Goal: Task Accomplishment & Management: Use online tool/utility

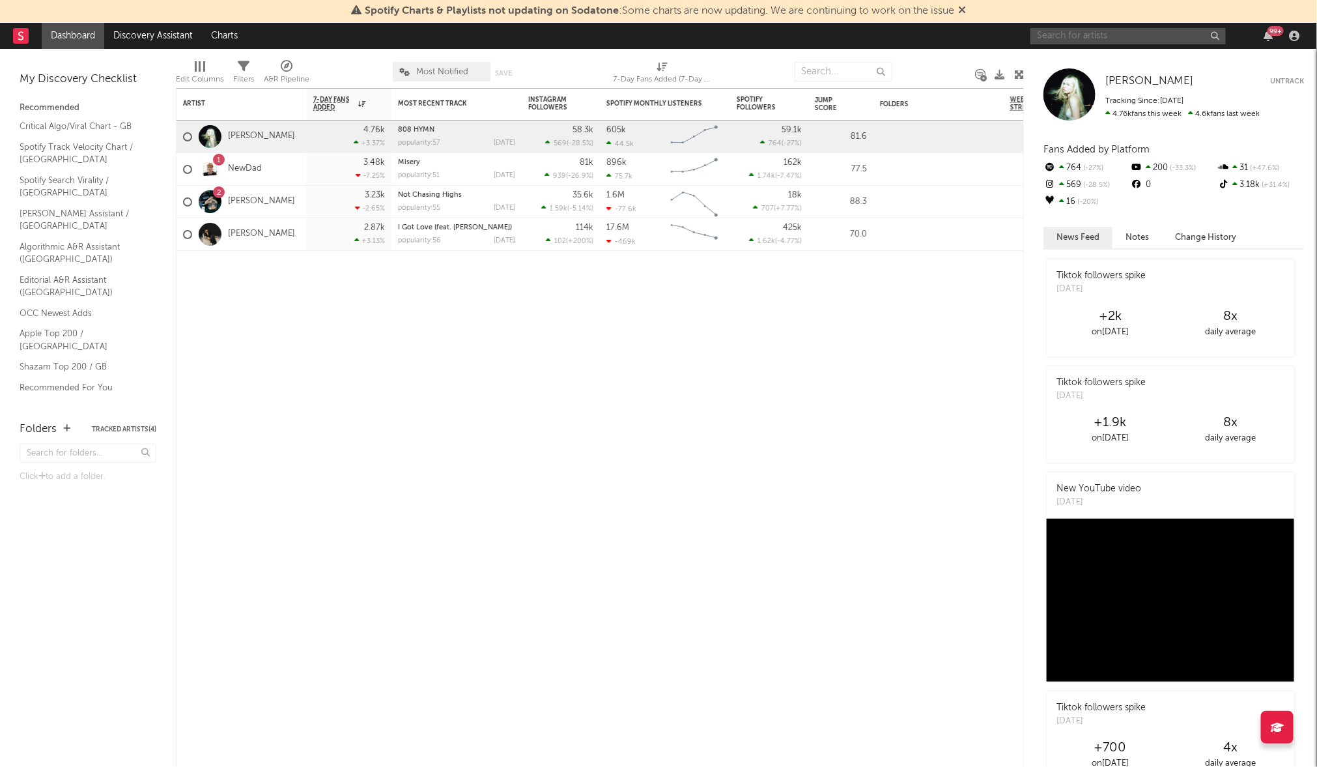
click at [1089, 35] on input "text" at bounding box center [1128, 36] width 195 height 16
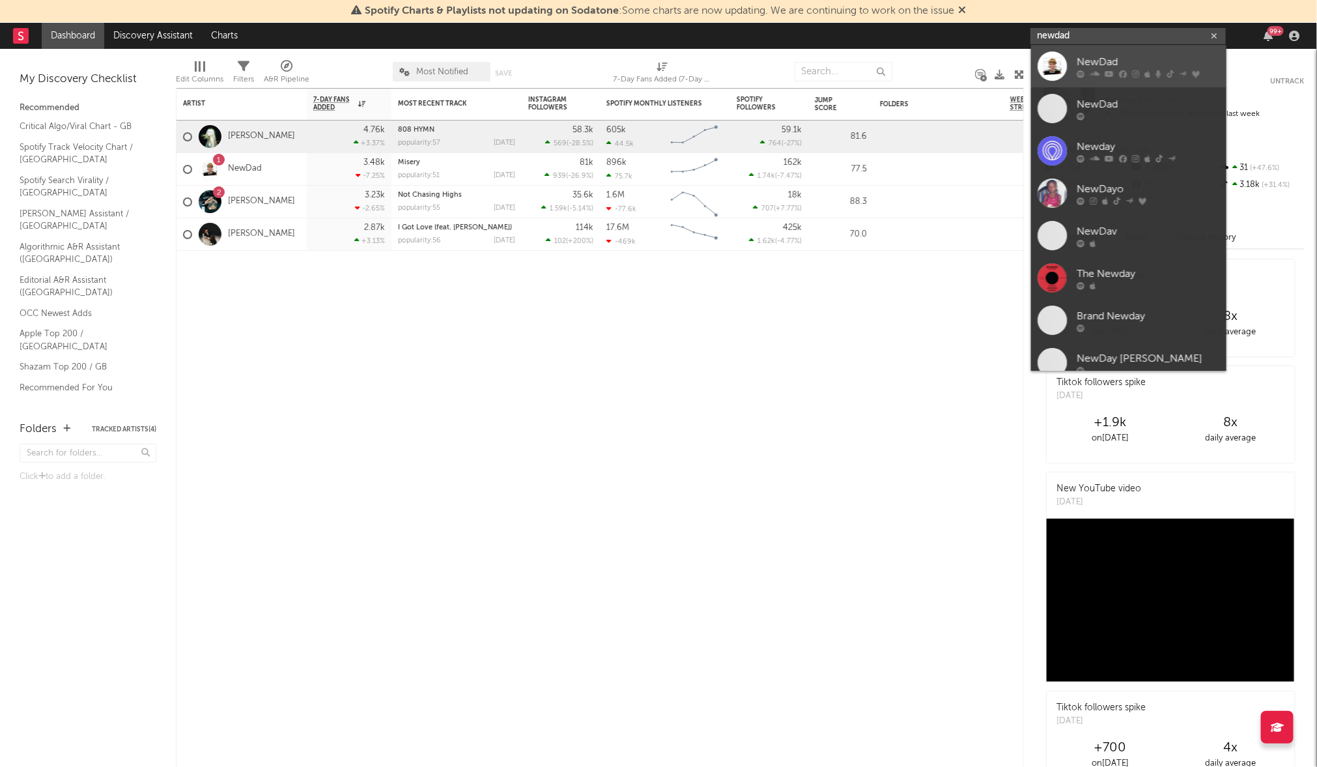
type input "newdad"
click at [1135, 58] on div "NewDad" at bounding box center [1148, 62] width 143 height 16
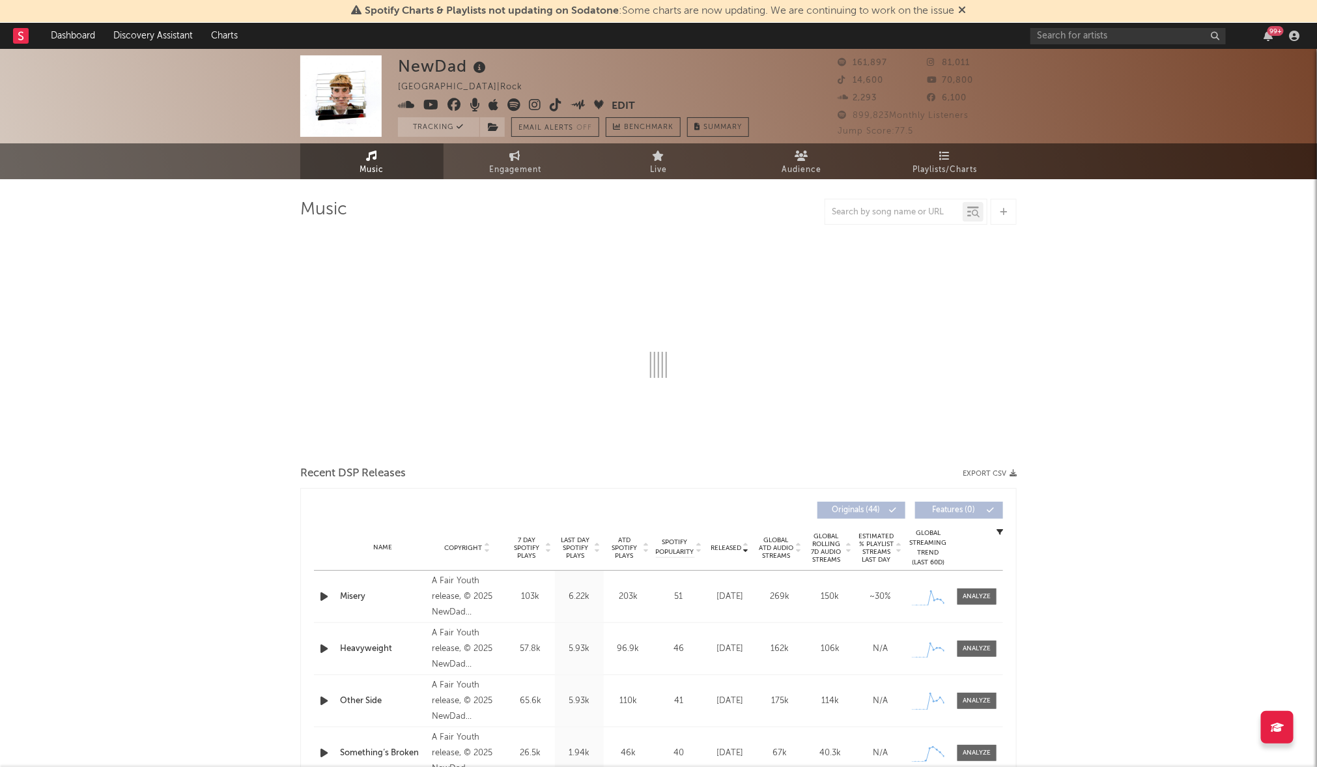
select select "6m"
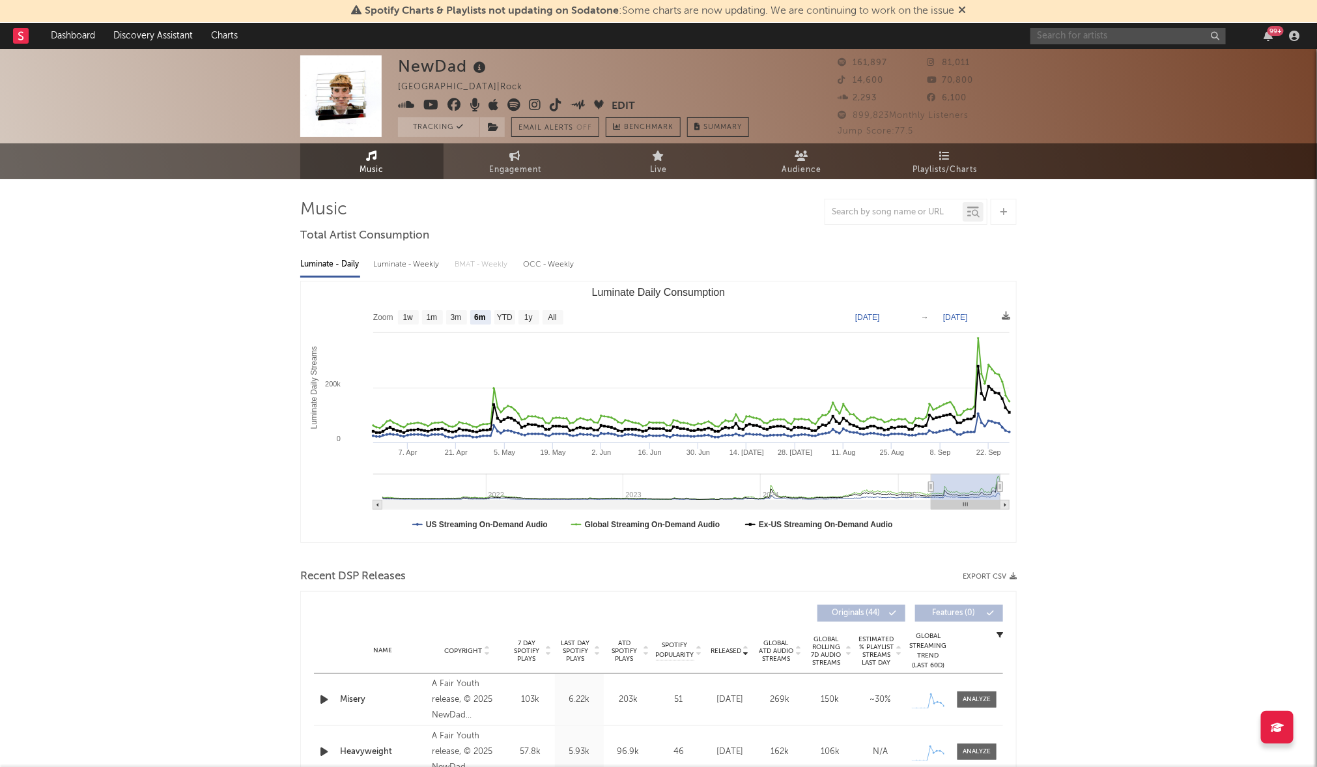
click at [1104, 38] on input "text" at bounding box center [1128, 36] width 195 height 16
click at [904, 206] on div at bounding box center [893, 212] width 137 height 16
click at [900, 212] on input "text" at bounding box center [893, 212] width 137 height 10
click at [977, 212] on icon at bounding box center [976, 214] width 8 height 8
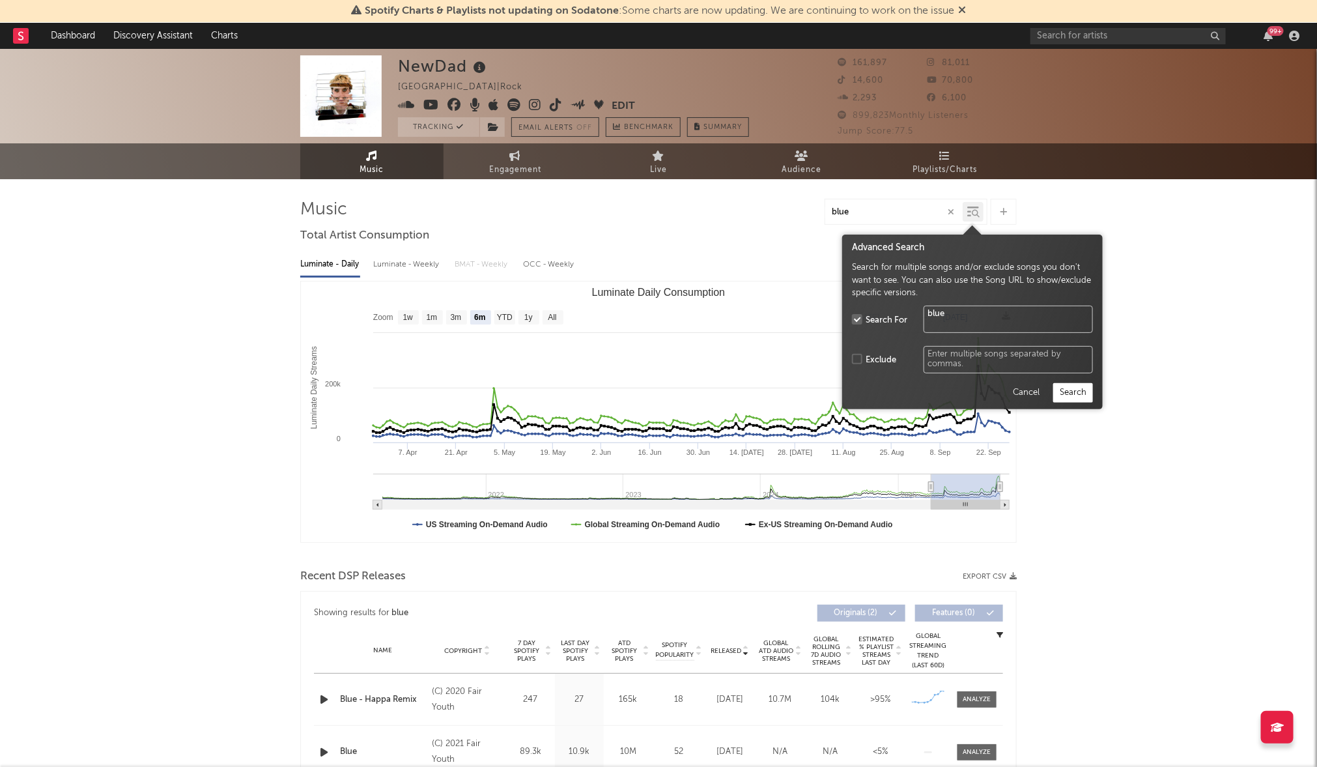
type input "blue"
click at [1079, 390] on button "Search" at bounding box center [1073, 393] width 40 height 20
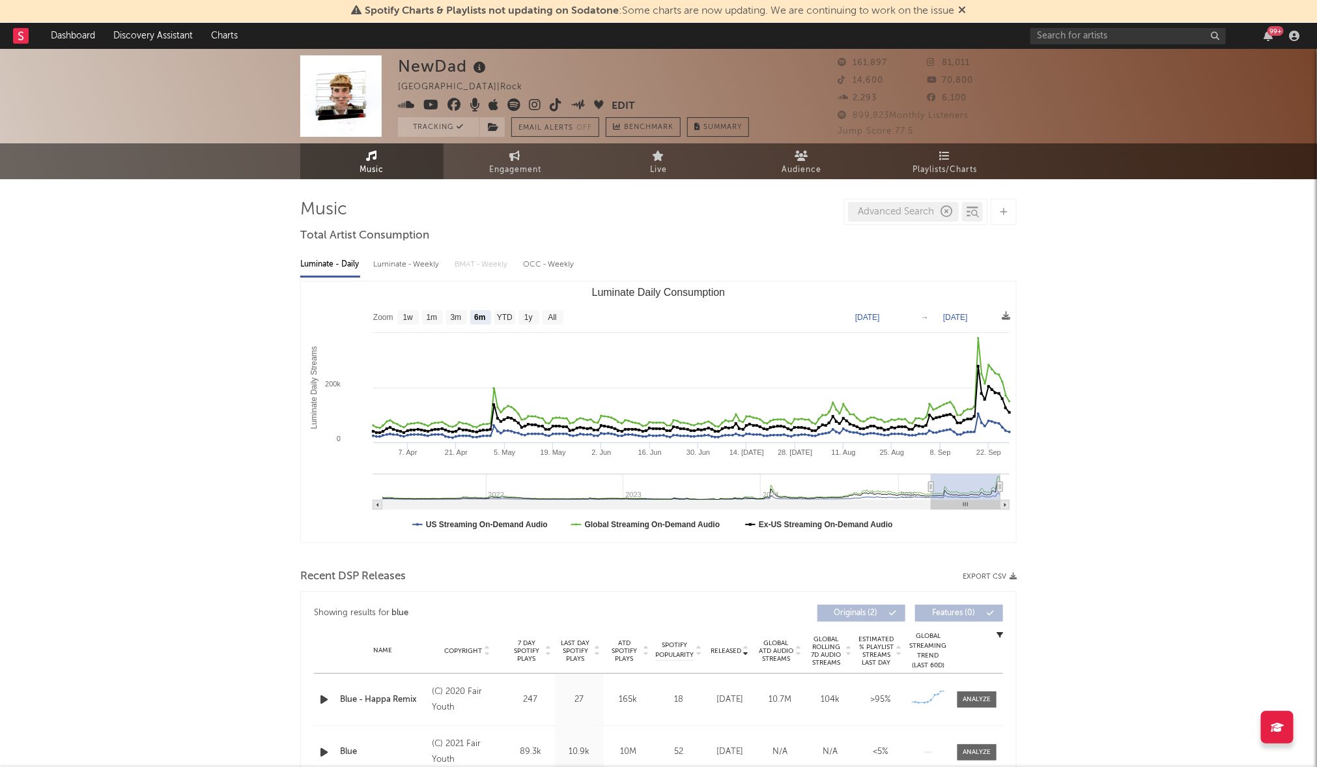
click at [911, 210] on div "Advanced Search" at bounding box center [903, 212] width 111 height 20
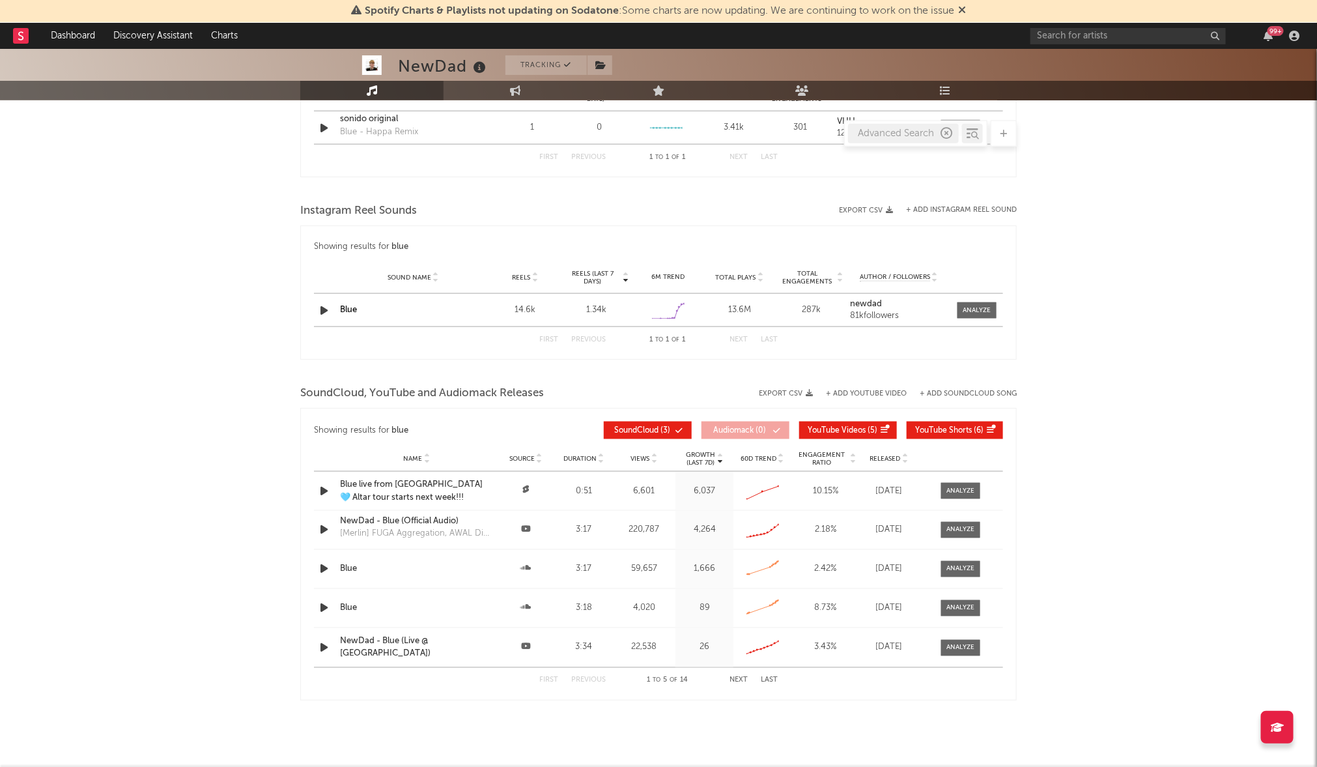
scroll to position [850, 0]
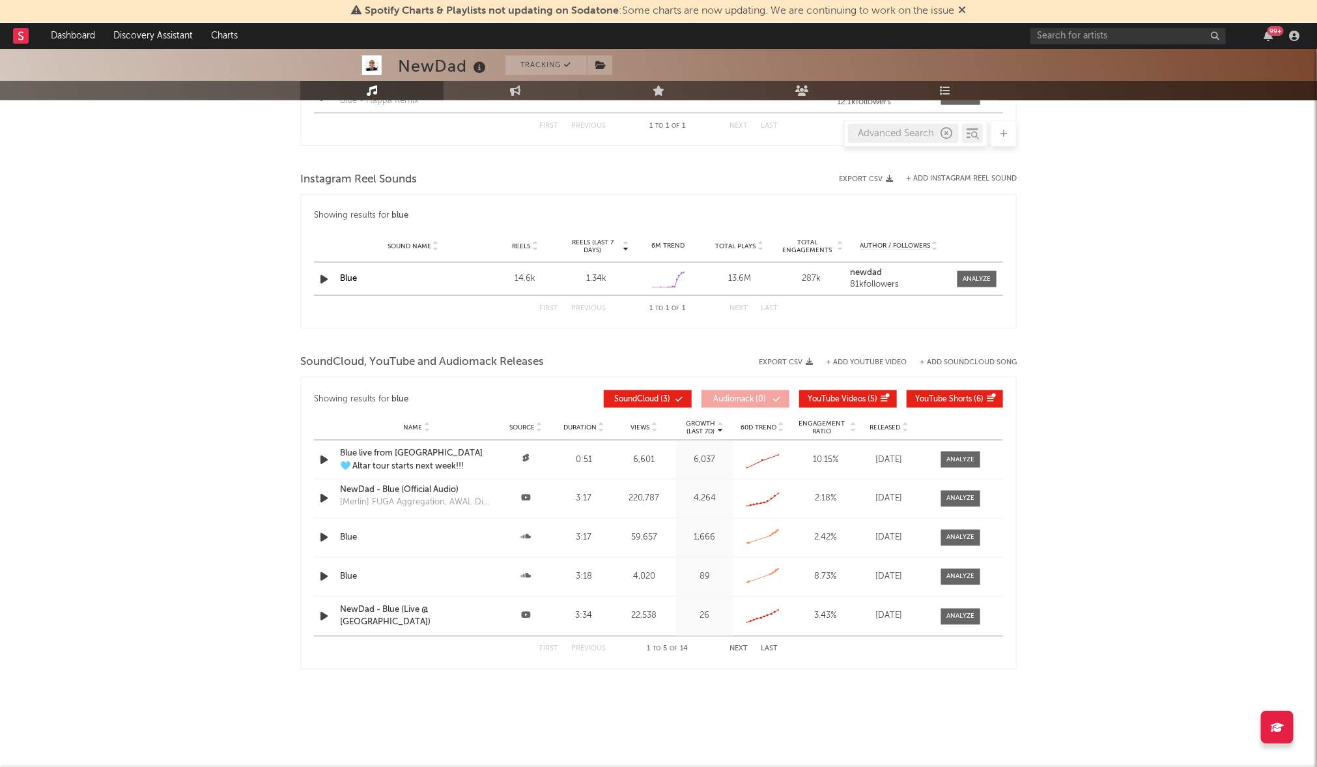
click at [447, 280] on div "Blue" at bounding box center [413, 278] width 146 height 13
click at [987, 280] on div at bounding box center [977, 279] width 28 height 10
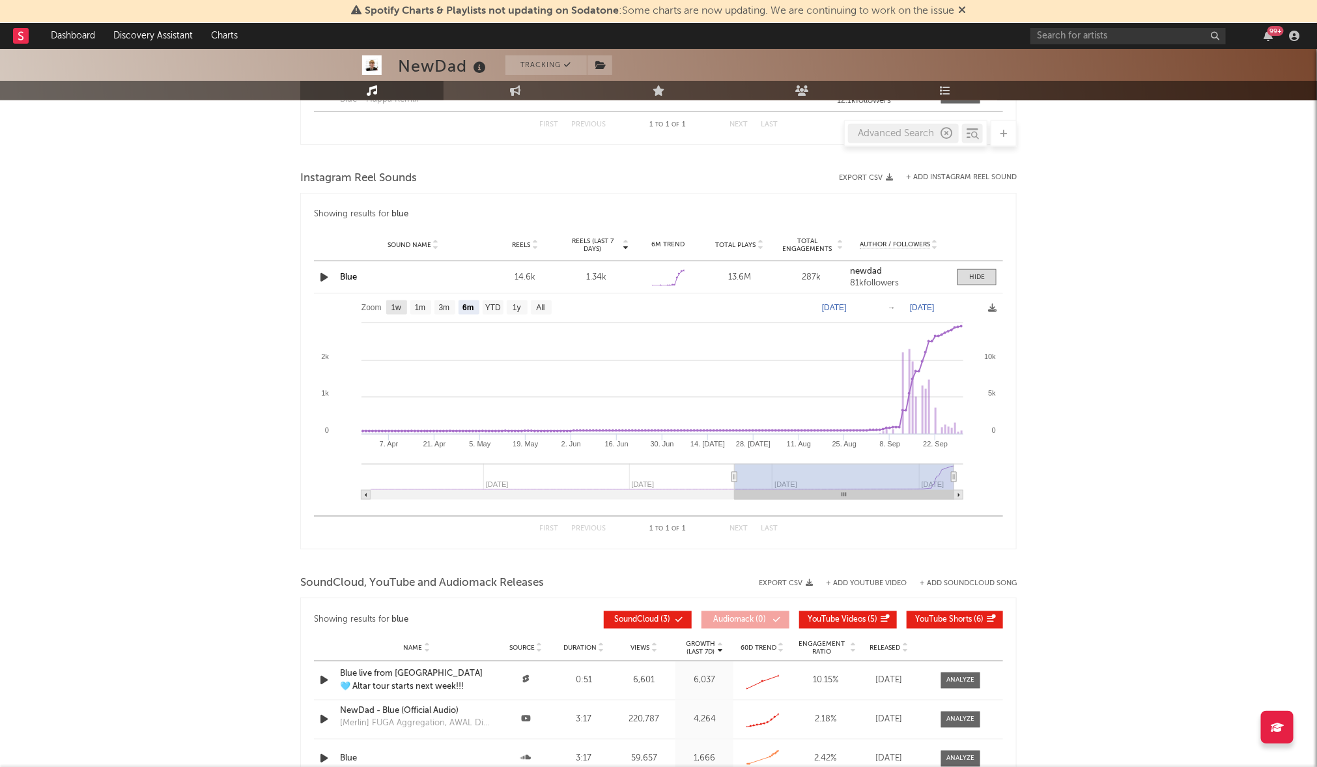
click at [400, 309] on text "1w" at bounding box center [396, 308] width 10 height 9
select select "1w"
type input "[DATE]"
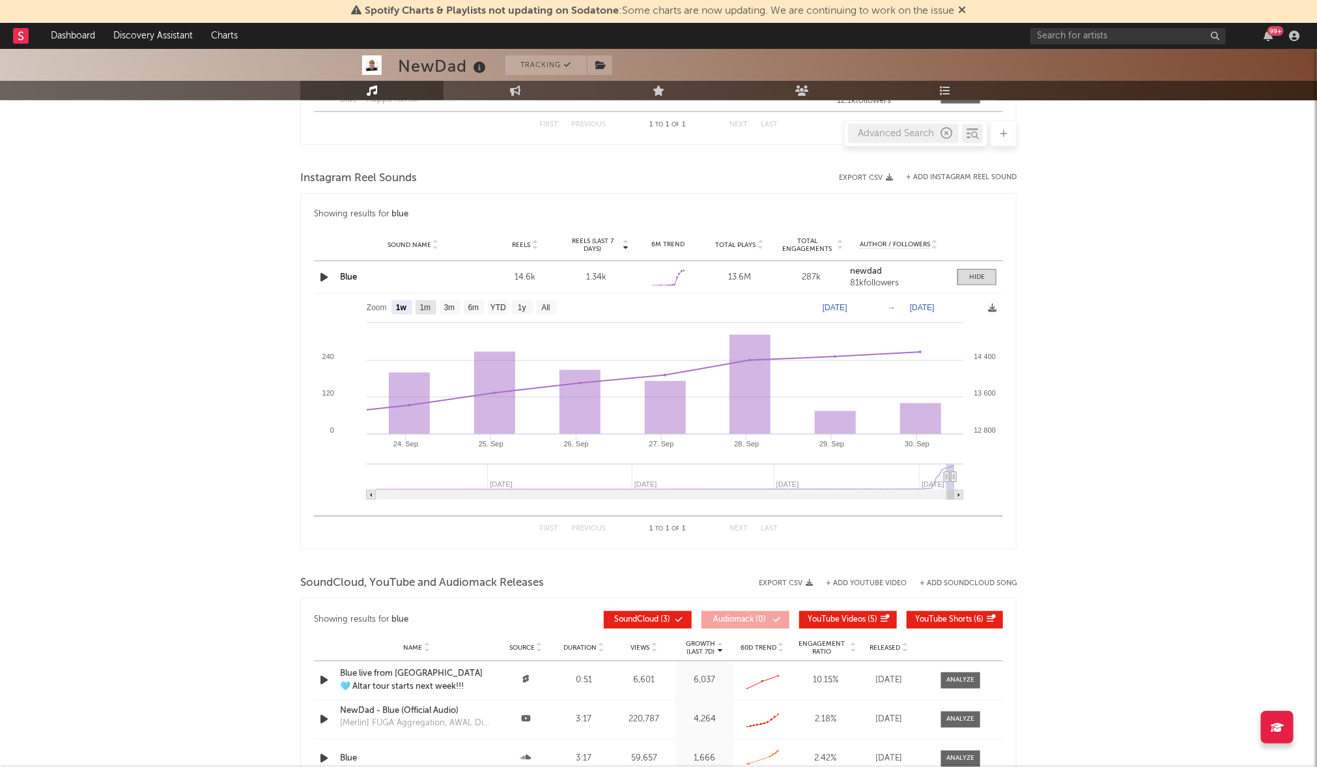
click at [421, 311] on text "1m" at bounding box center [425, 308] width 11 height 9
select select "1m"
type input "[DATE]"
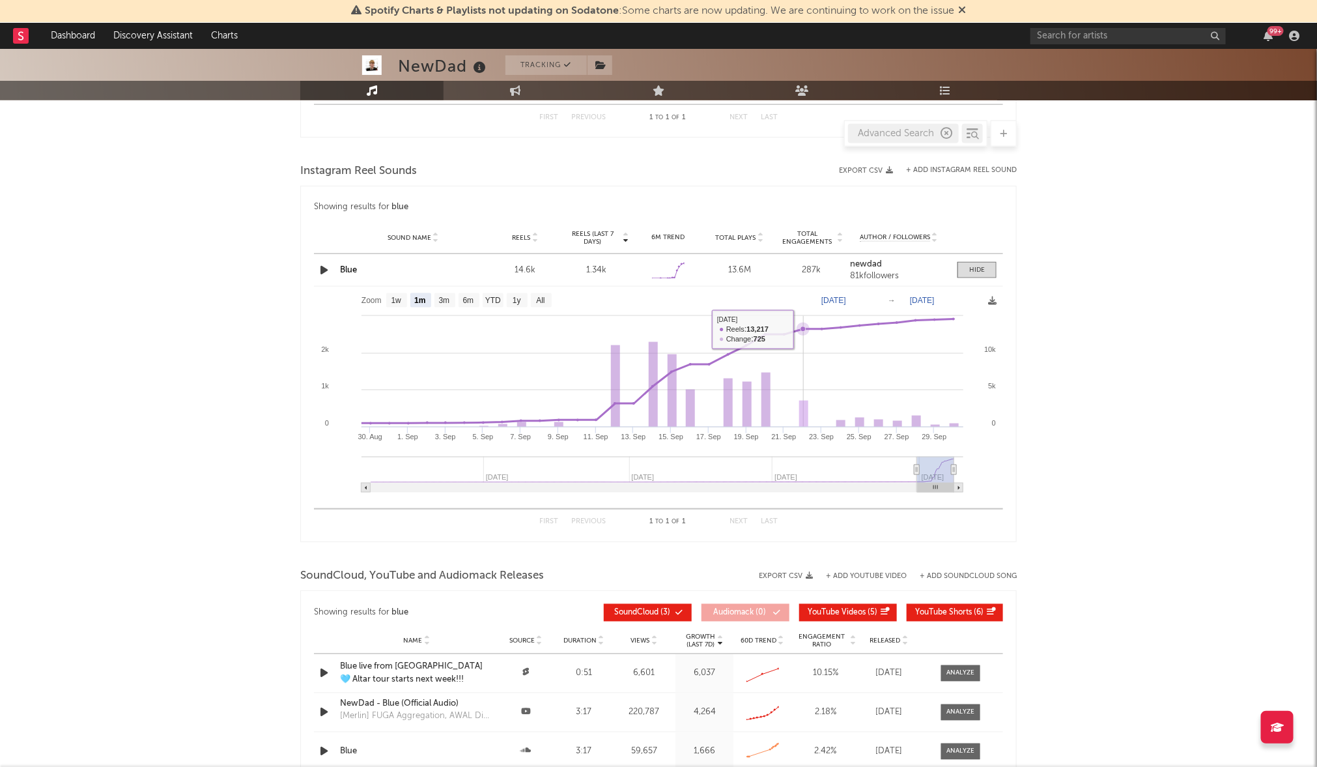
scroll to position [851, 0]
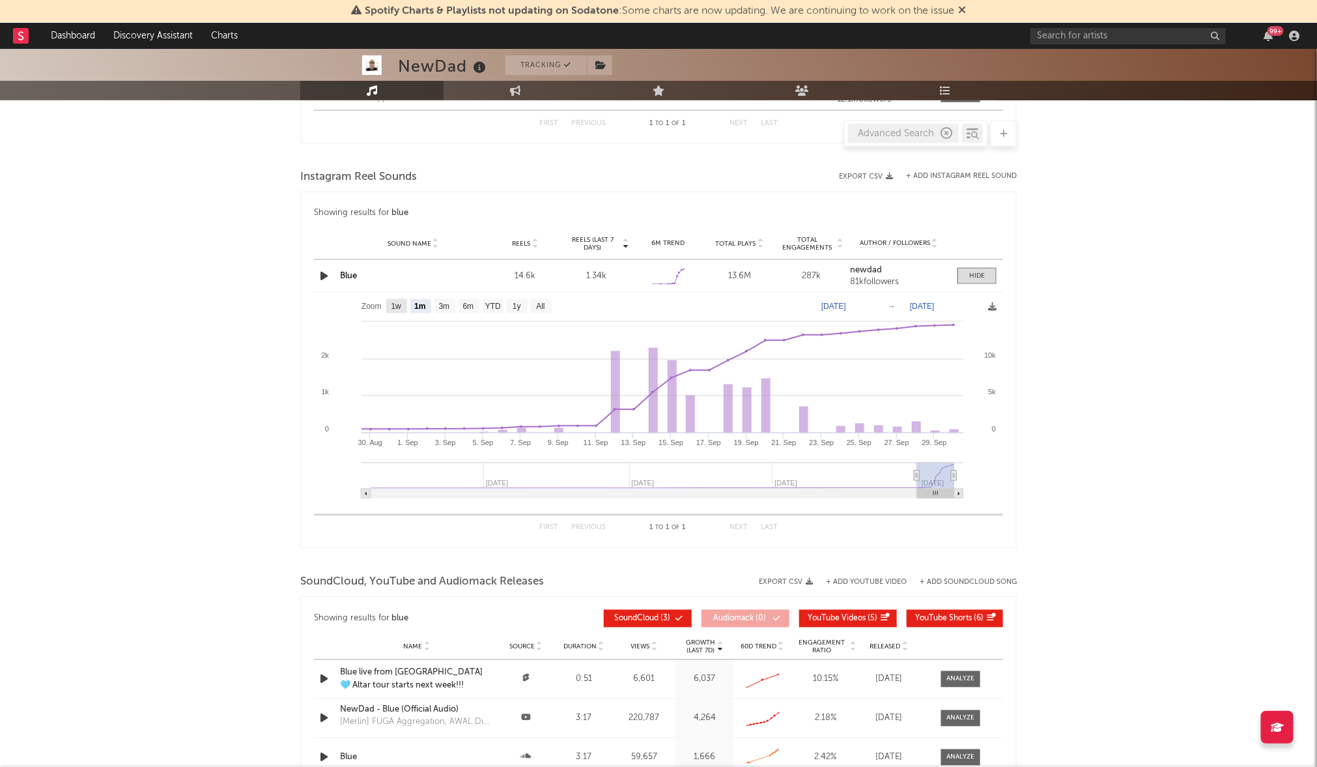
click at [399, 308] on text "1w" at bounding box center [396, 306] width 10 height 9
select select "1w"
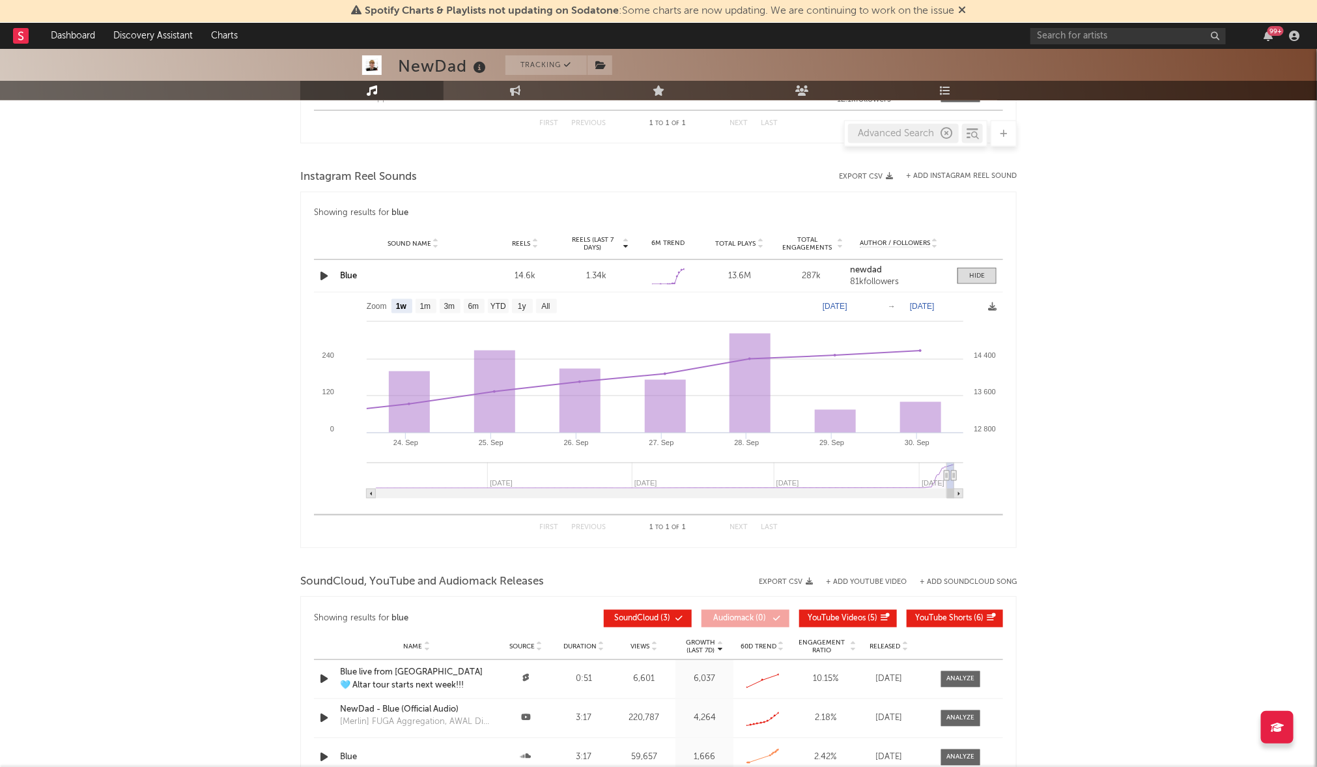
click at [845, 306] on text "[DATE]" at bounding box center [835, 306] width 25 height 9
click at [874, 304] on input "[DATE]" at bounding box center [844, 306] width 61 height 13
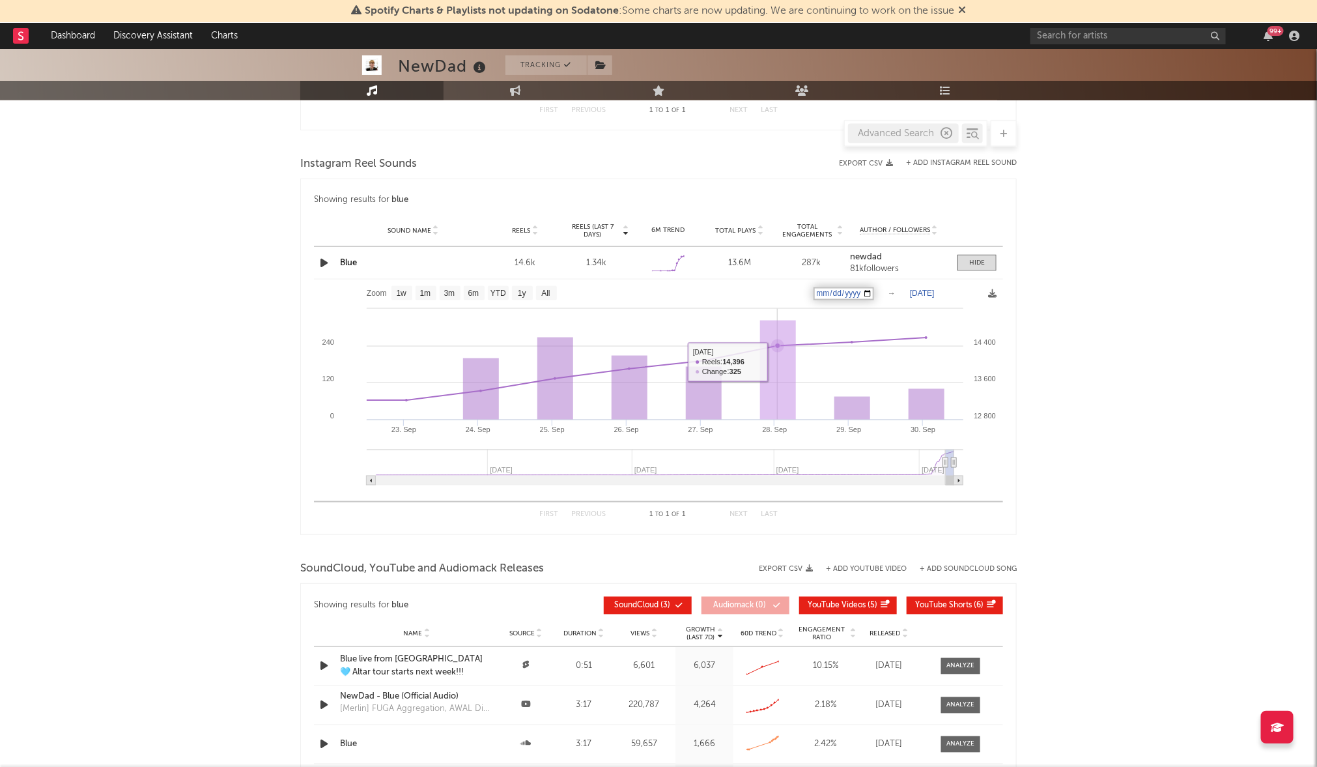
scroll to position [863, 0]
type input "[DATE]"
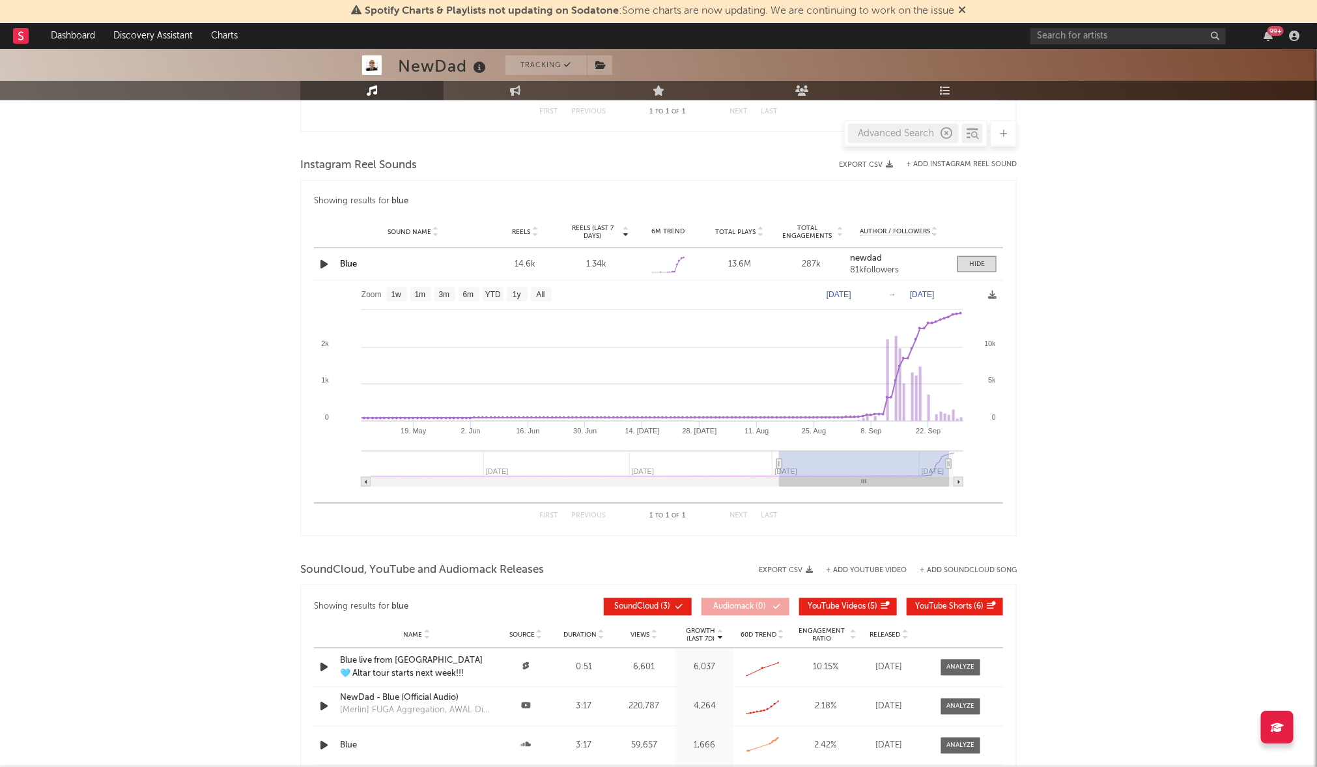
drag, startPoint x: 946, startPoint y: 469, endPoint x: 329, endPoint y: 492, distance: 617.3
click at [324, 495] on icon "Created with Highcharts 10.3.3 19. [DATE]. Jun [DATE]. Jun [DATE]. [DATE] [DATE…" at bounding box center [658, 388] width 689 height 215
select select "All"
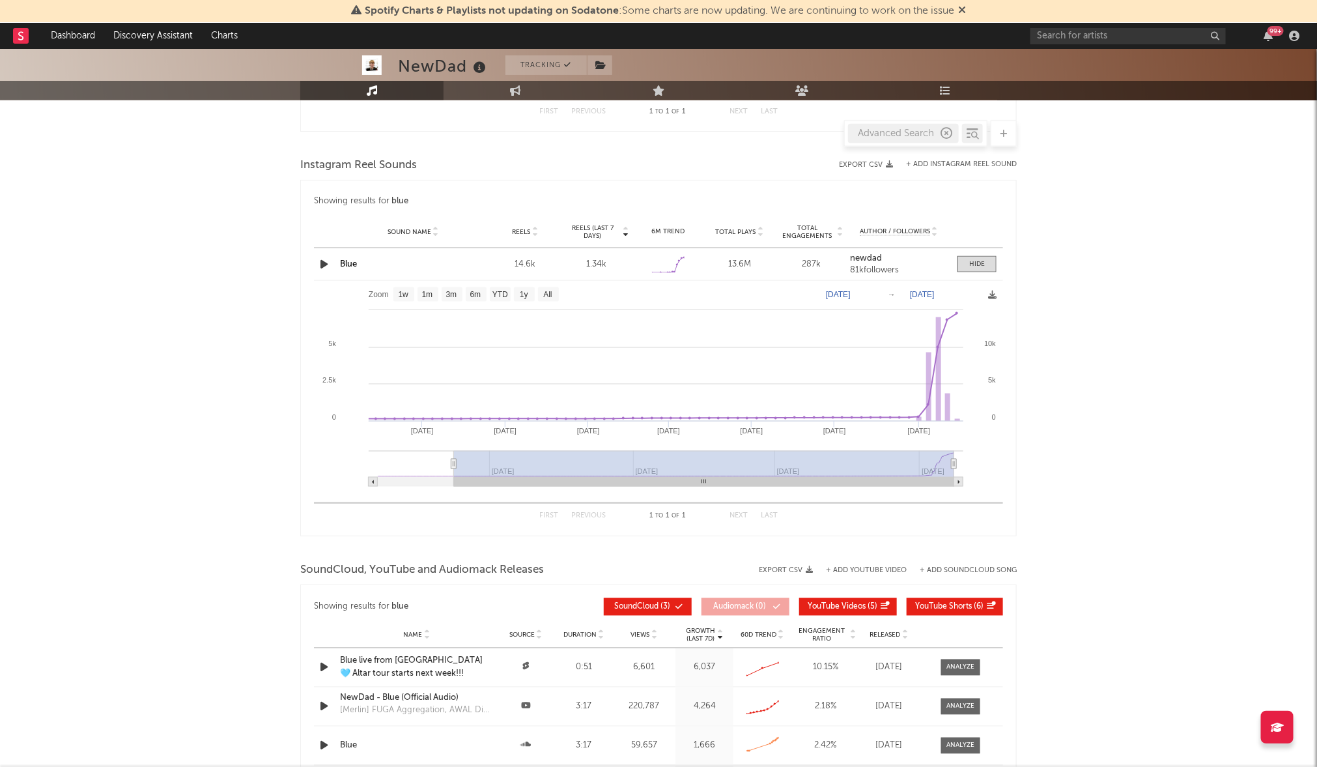
type input "[DATE]"
select select "1y"
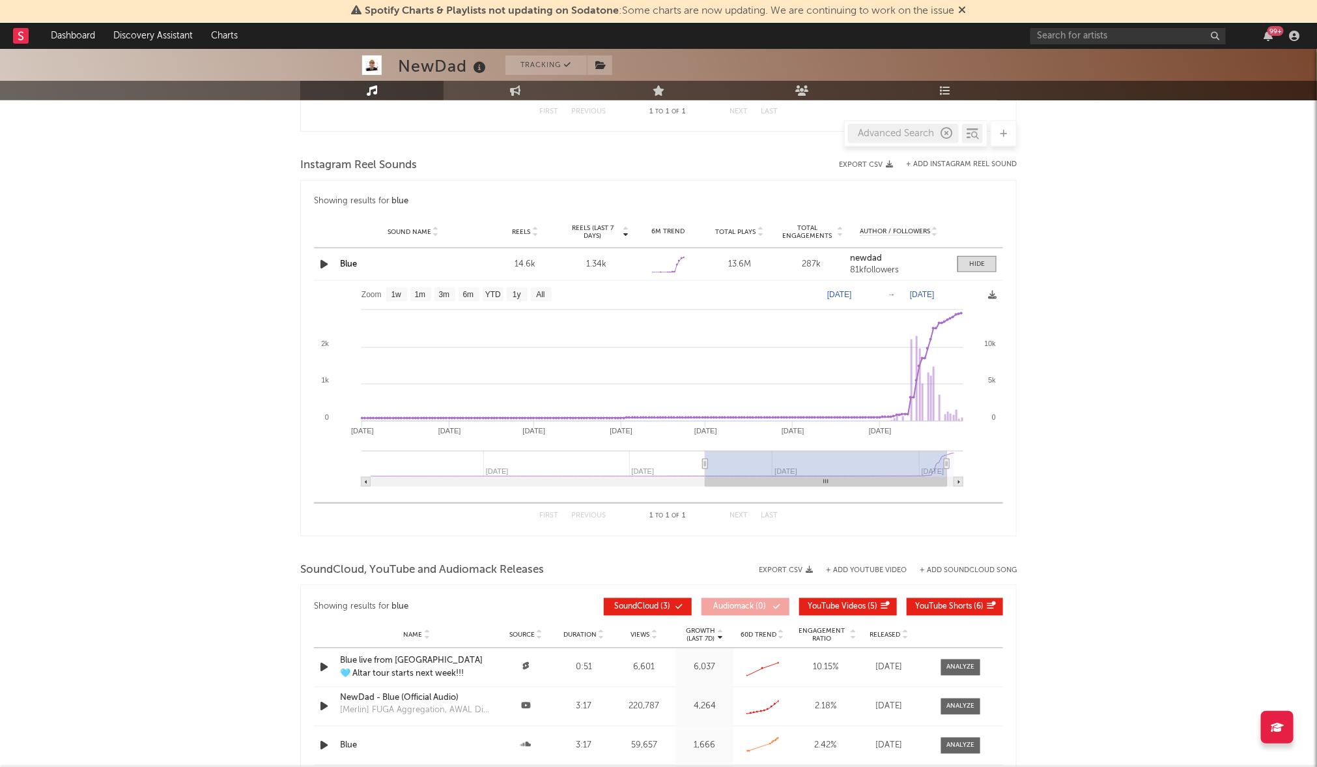
type input "[DATE]"
select select "6m"
type input "[DATE]"
select select "3m"
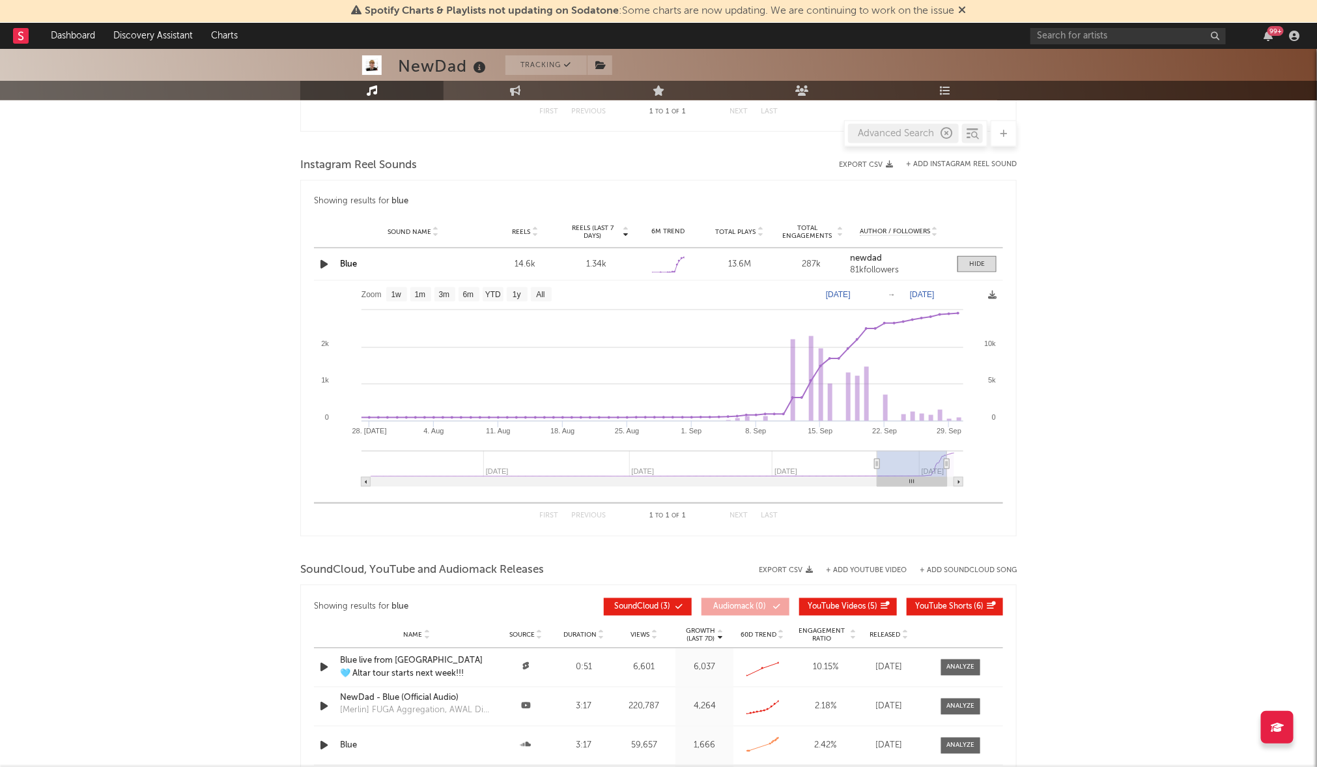
drag, startPoint x: 379, startPoint y: 465, endPoint x: 877, endPoint y: 453, distance: 498.5
click at [877, 453] on g at bounding box center [663, 469] width 602 height 36
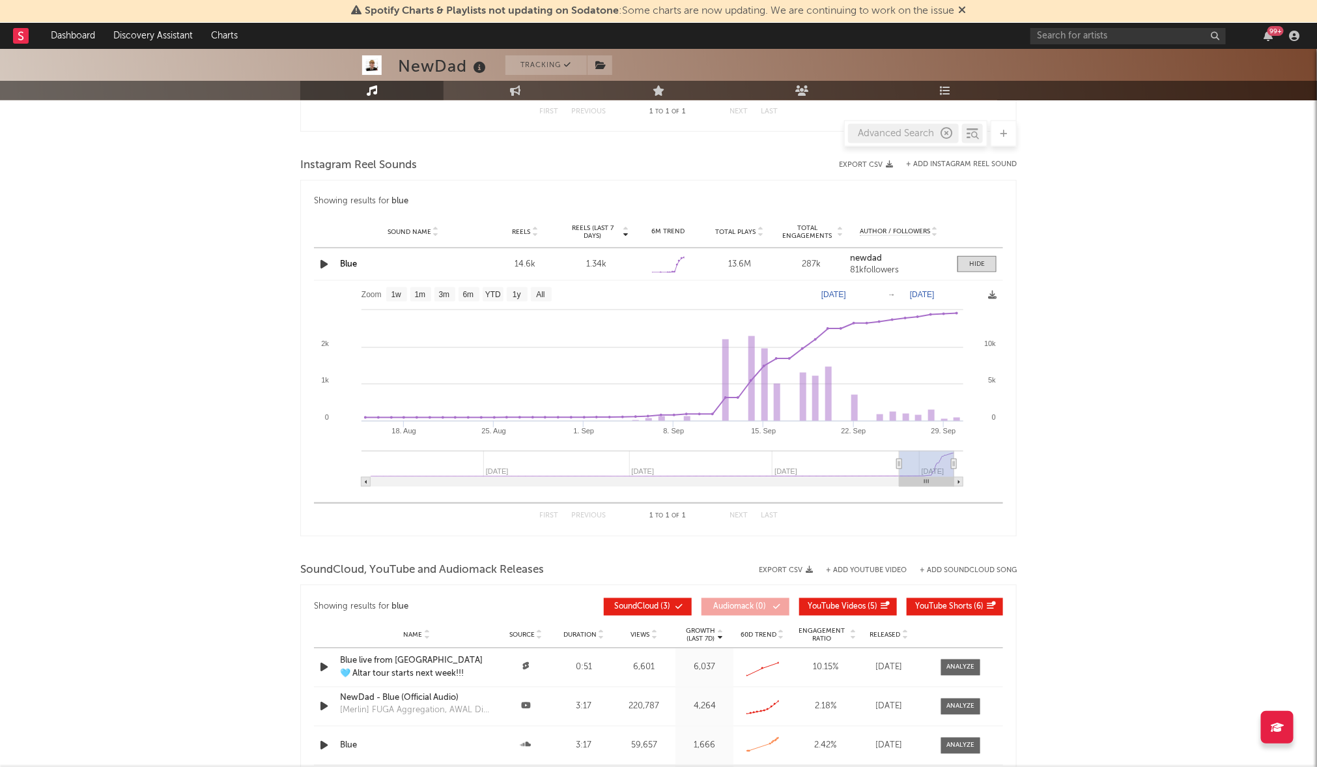
type input "[DATE]"
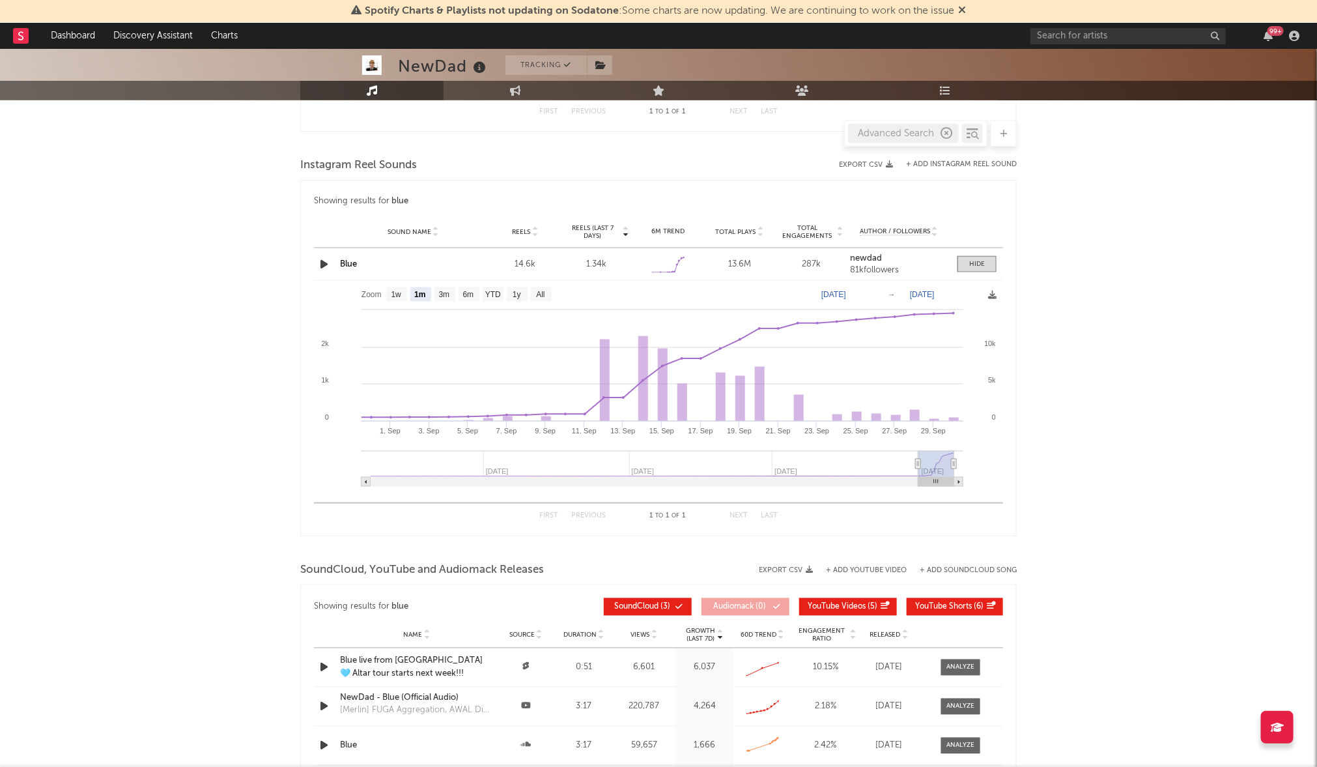
select select "1m"
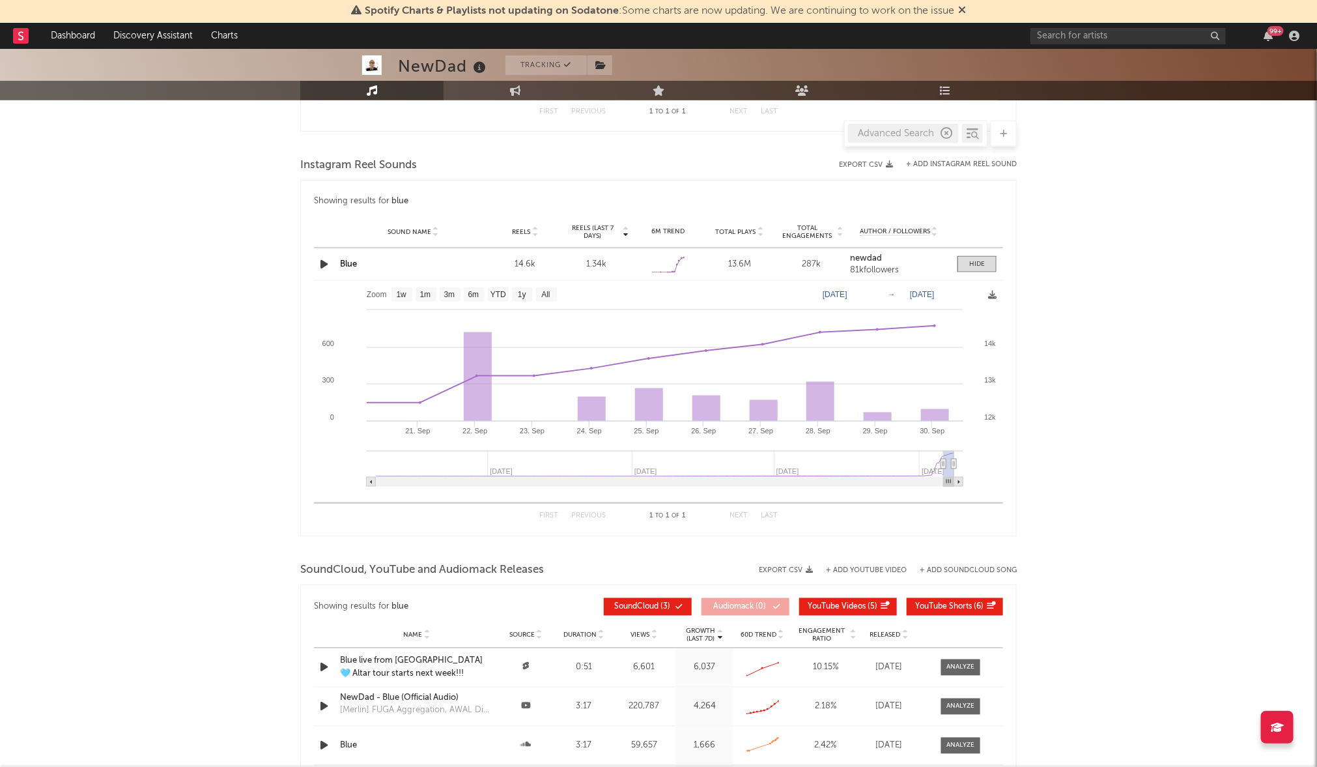
type input "[DATE]"
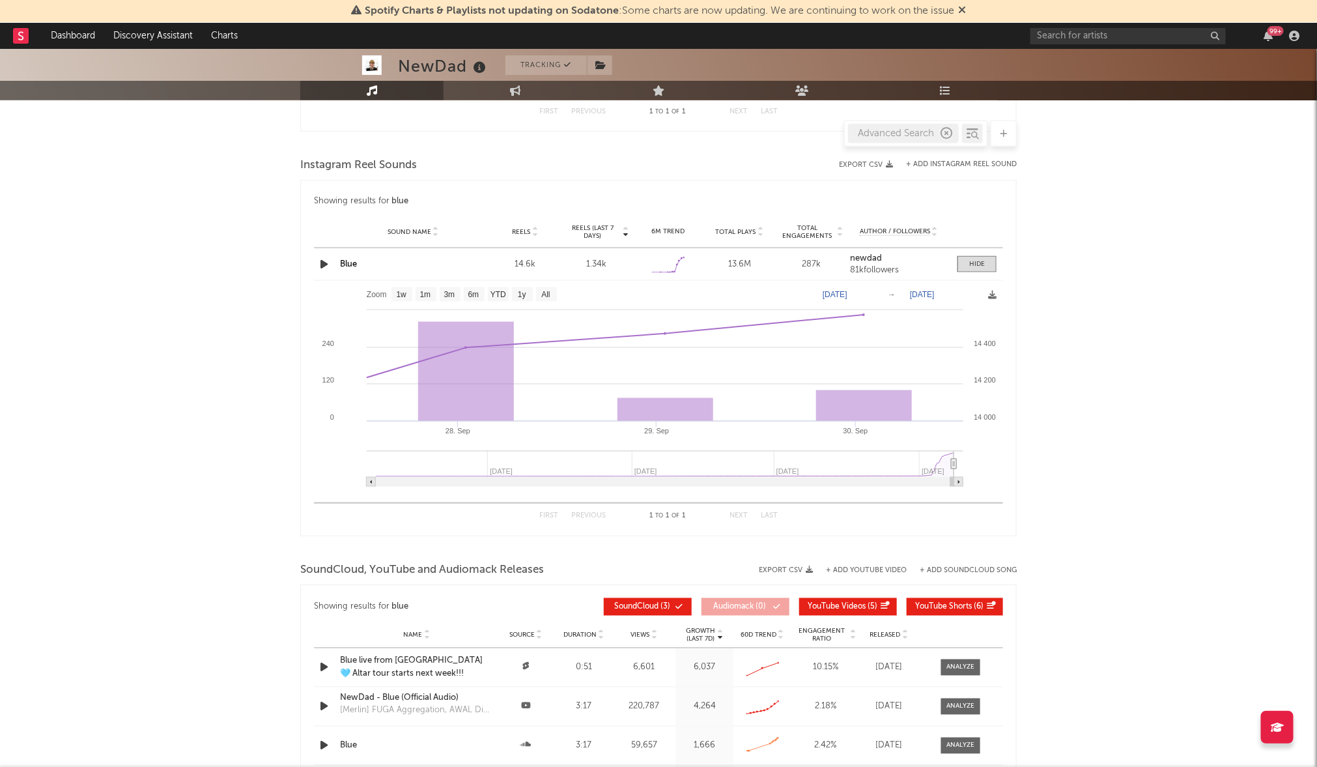
drag, startPoint x: 877, startPoint y: 466, endPoint x: 967, endPoint y: 463, distance: 90.0
click at [967, 463] on icon "Created with Highcharts 10.3.3 [DATE]. Sep 29. Sep [DATE] Sep '[DATE] Sep '25 1…" at bounding box center [658, 388] width 689 height 215
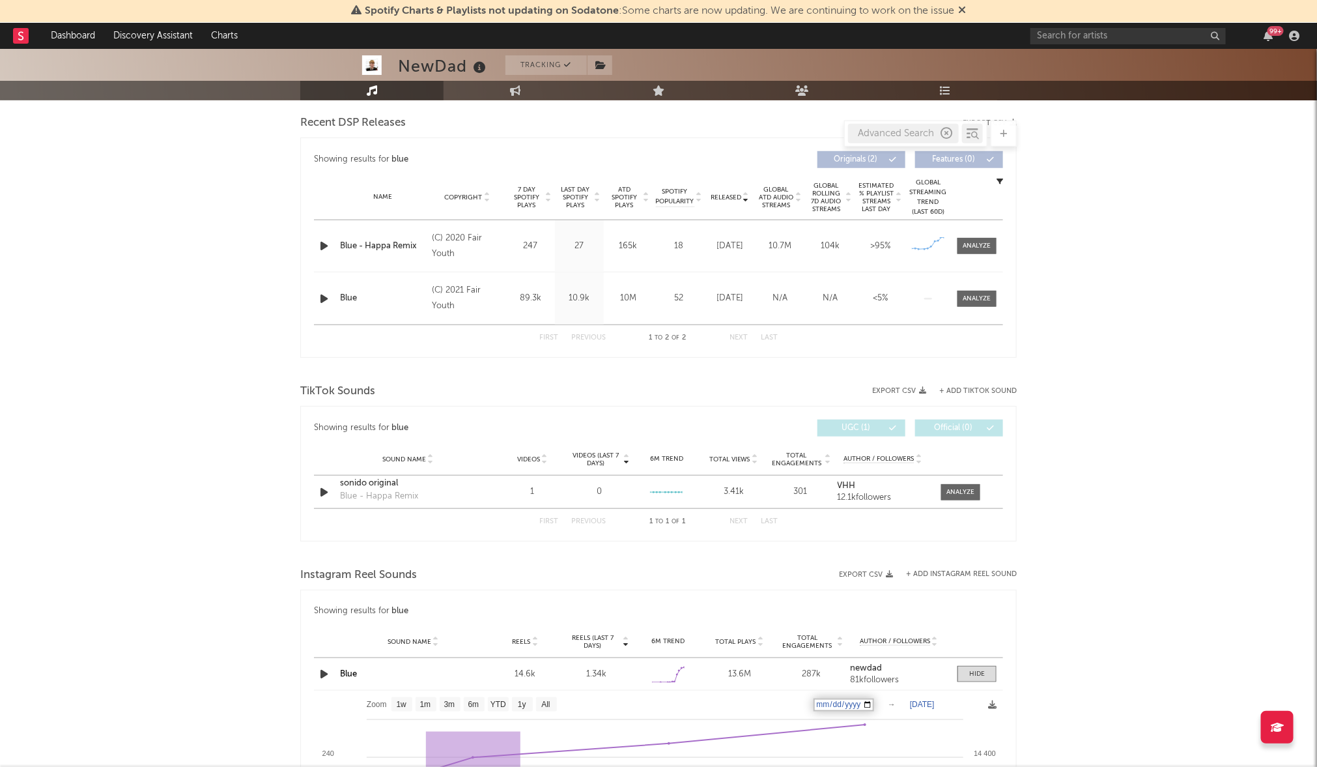
scroll to position [448, 0]
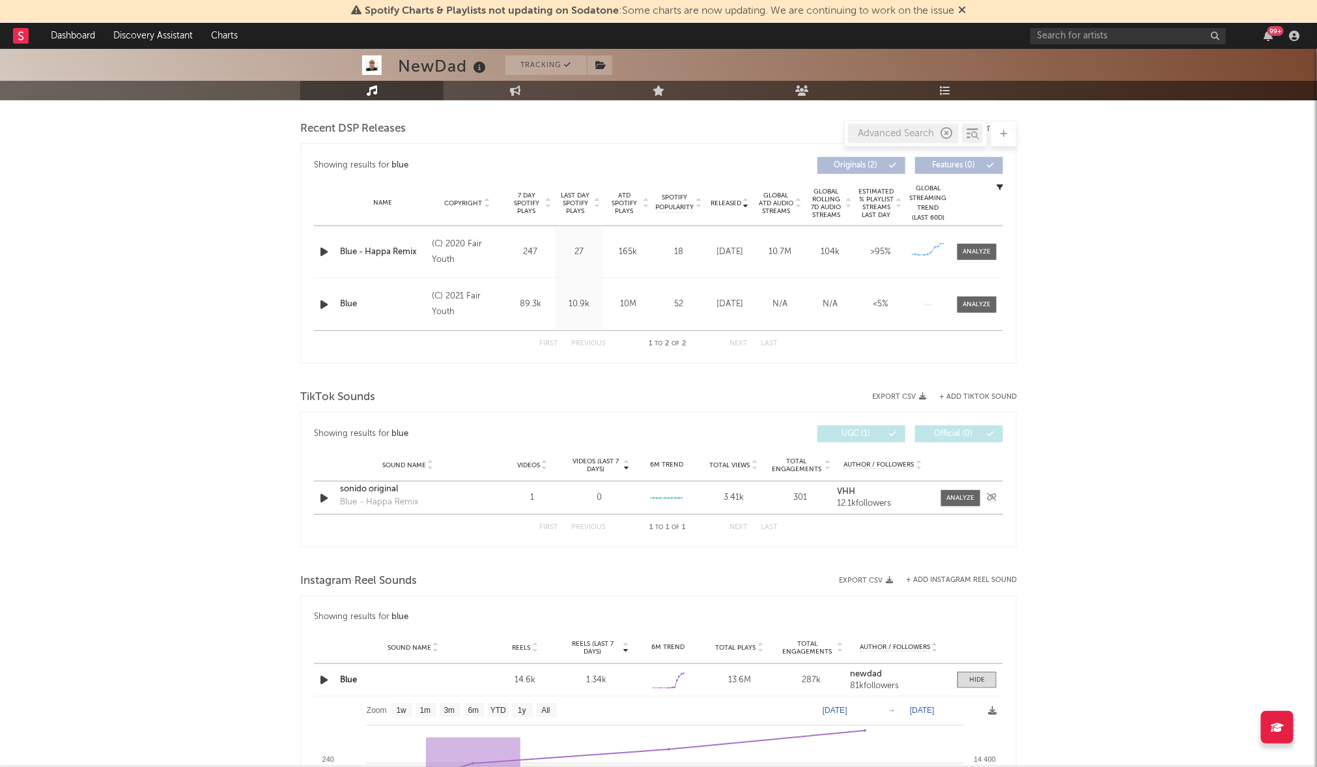
click at [410, 491] on div "sonido original" at bounding box center [408, 489] width 136 height 13
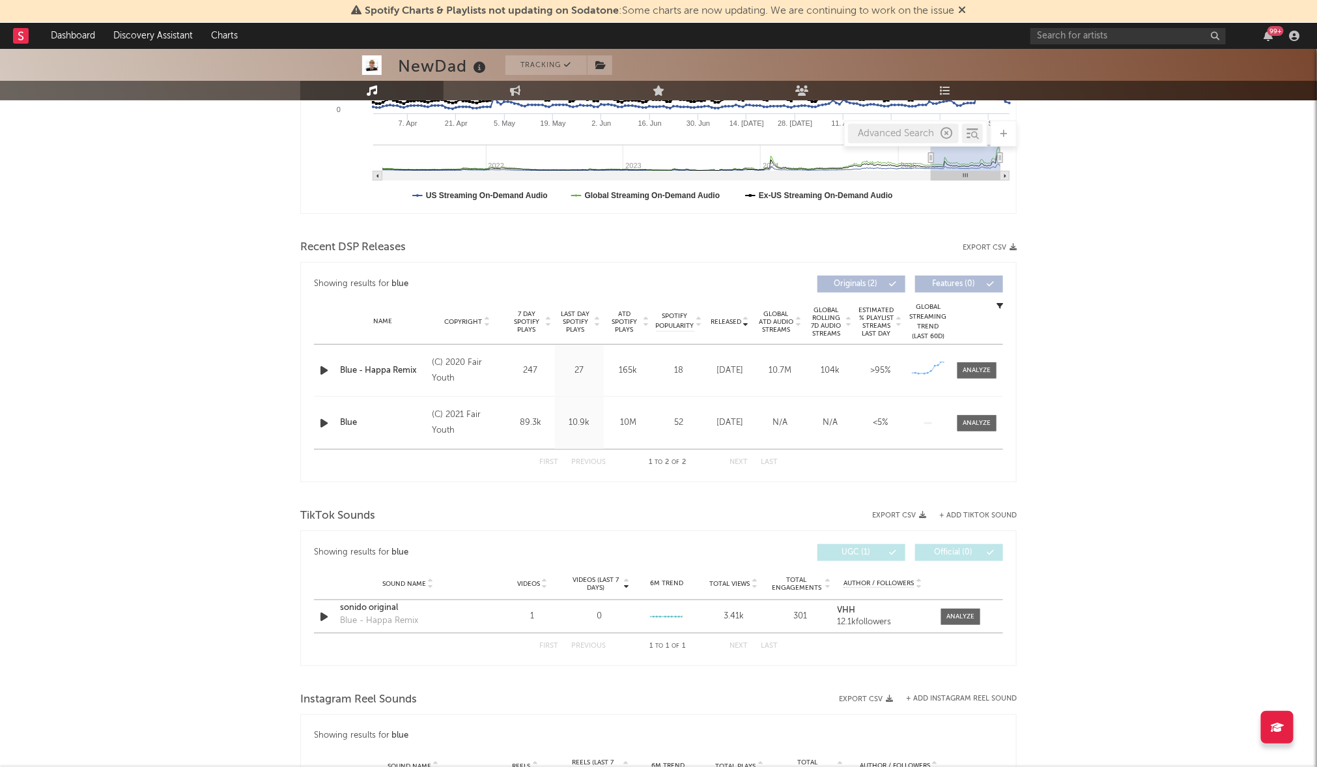
scroll to position [539, 0]
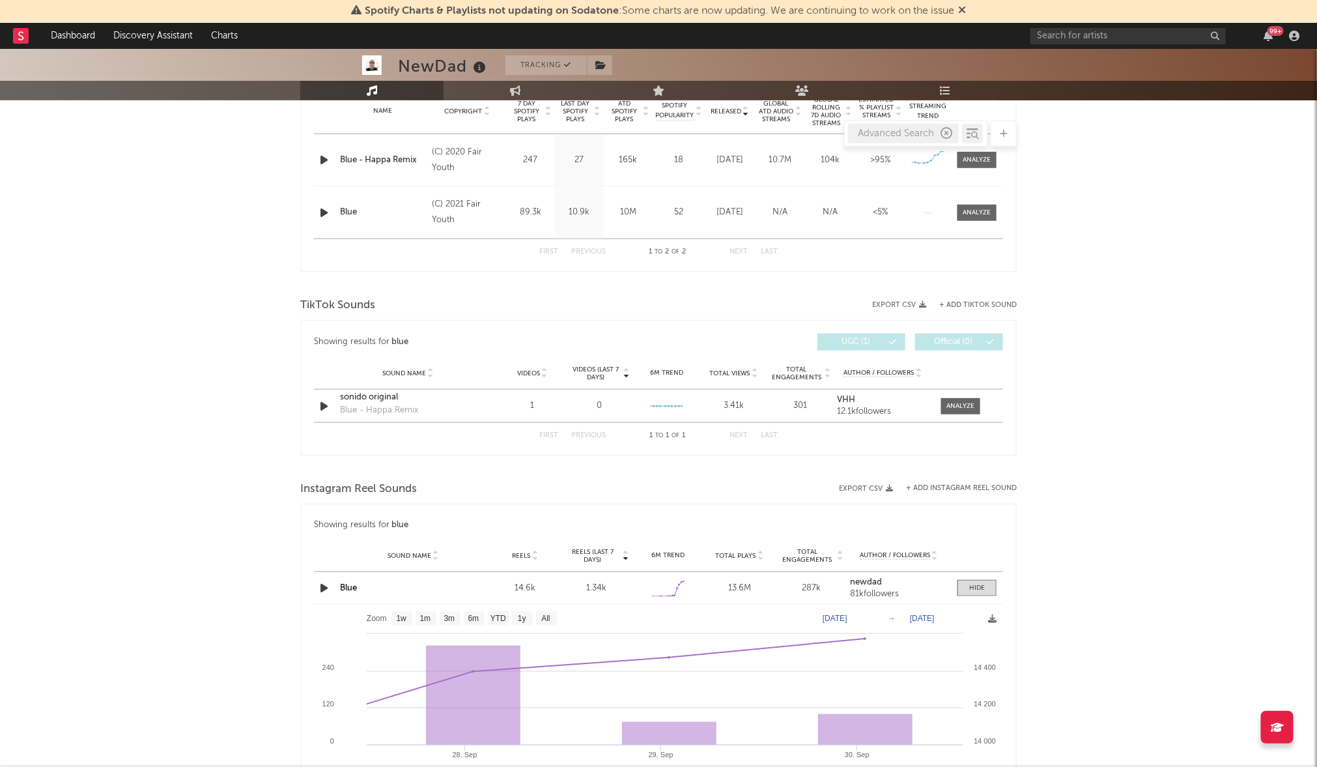
click at [169, 338] on div "NewDad Tracking [GEOGRAPHIC_DATA] | Rock Edit Tracking Email Alerts Off Benchma…" at bounding box center [658, 403] width 1317 height 1789
drag, startPoint x: 922, startPoint y: 146, endPoint x: 926, endPoint y: 139, distance: 7.3
click at [924, 143] on div "Advanced Search" at bounding box center [915, 134] width 143 height 26
click at [926, 135] on div "Advanced Search" at bounding box center [903, 134] width 111 height 20
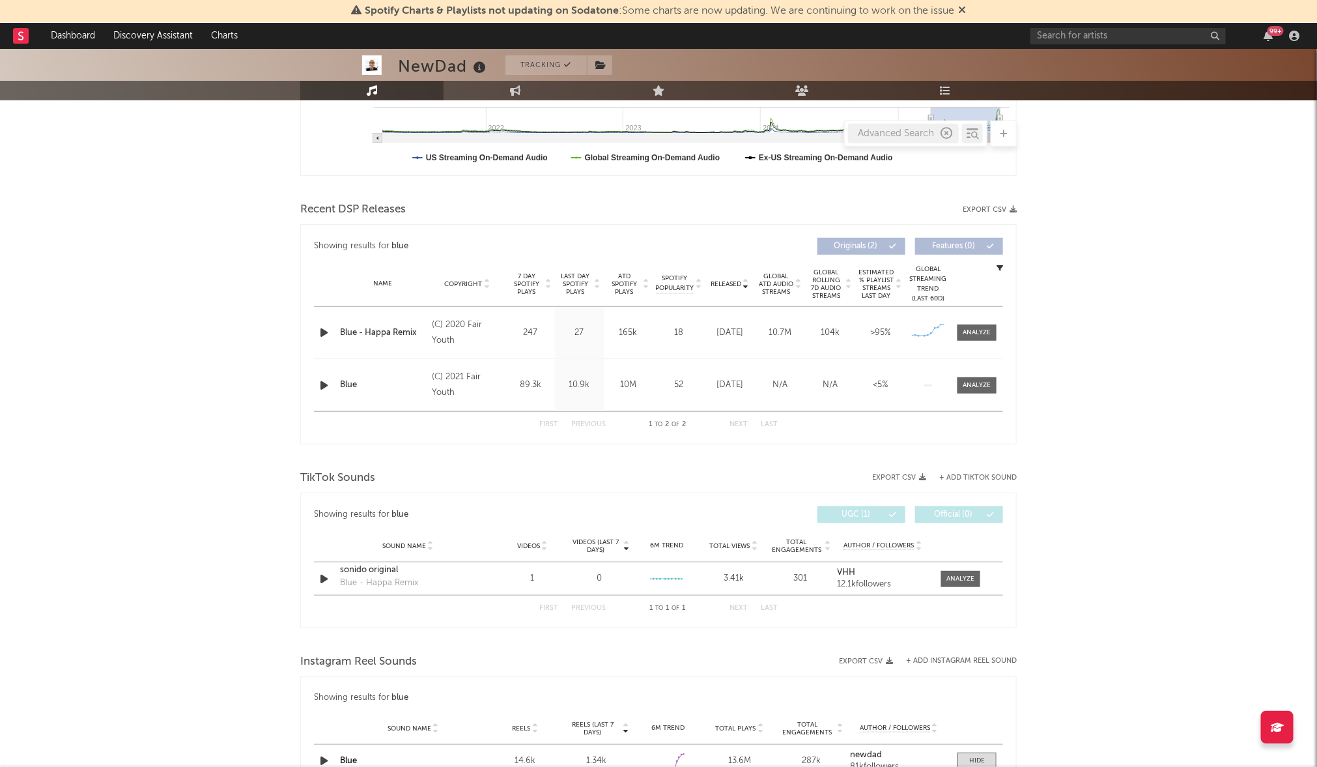
scroll to position [0, 0]
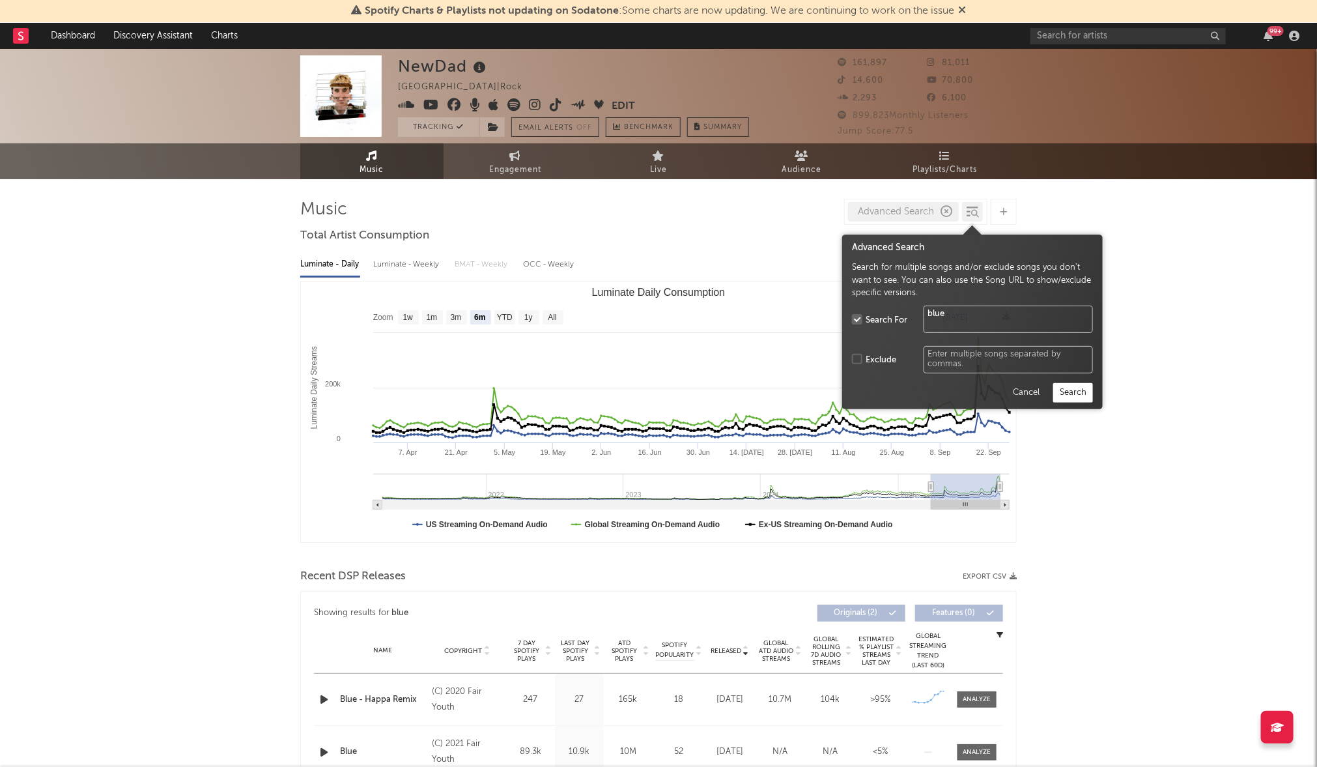
click at [978, 212] on icon at bounding box center [975, 214] width 8 height 8
drag, startPoint x: 960, startPoint y: 313, endPoint x: 923, endPoint y: 313, distance: 37.1
click at [924, 313] on textarea "blue" at bounding box center [1008, 319] width 169 height 27
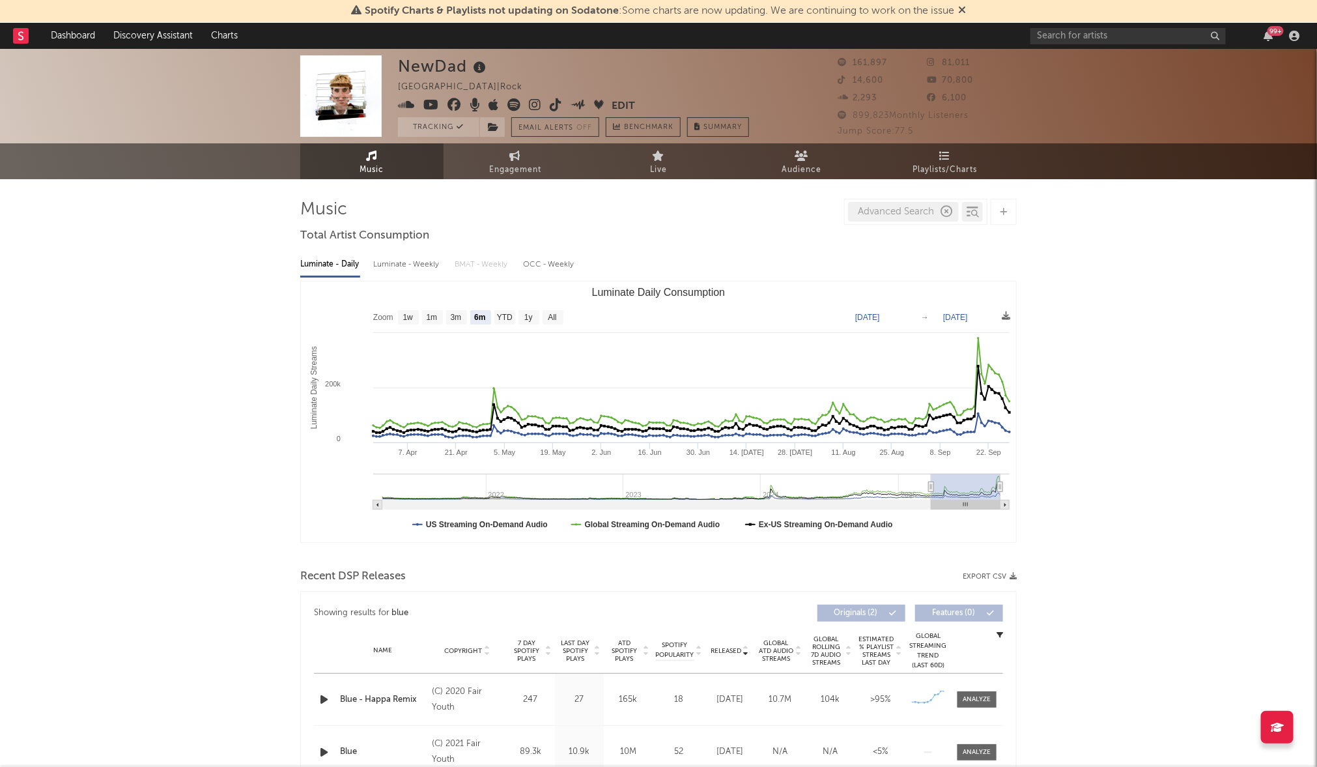
drag, startPoint x: 1133, startPoint y: 240, endPoint x: 1099, endPoint y: 214, distance: 43.3
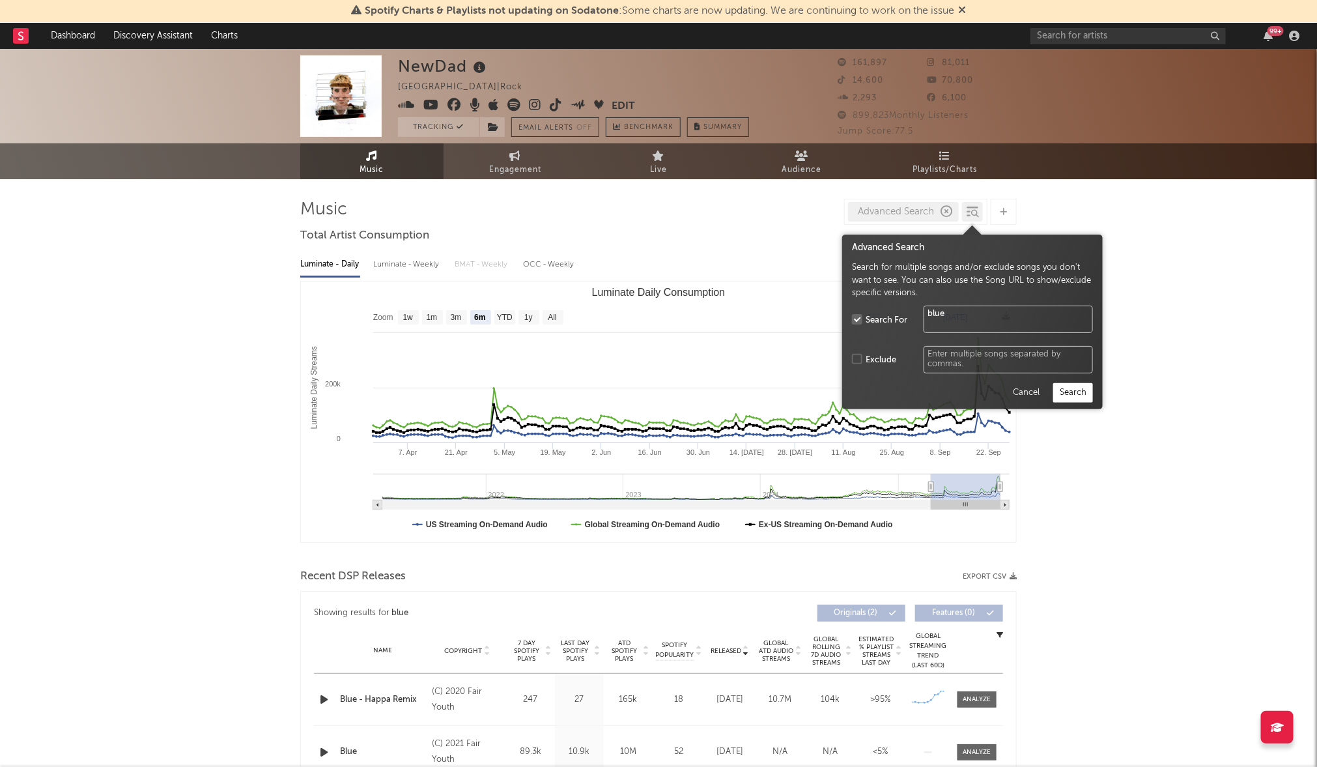
click at [971, 210] on div at bounding box center [975, 214] width 9 height 10
drag, startPoint x: 1026, startPoint y: 390, endPoint x: 1002, endPoint y: 352, distance: 44.3
click at [1026, 389] on button "Cancel" at bounding box center [1026, 393] width 40 height 20
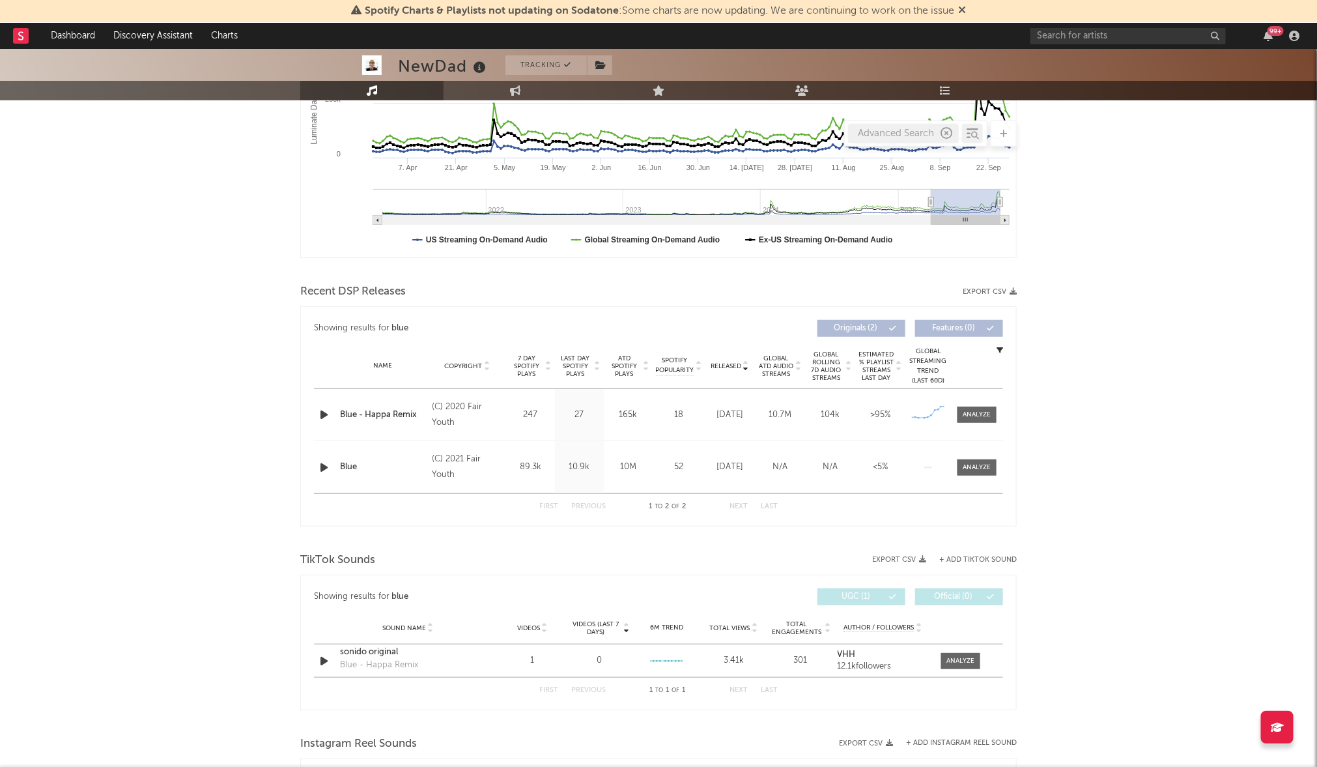
scroll to position [345, 0]
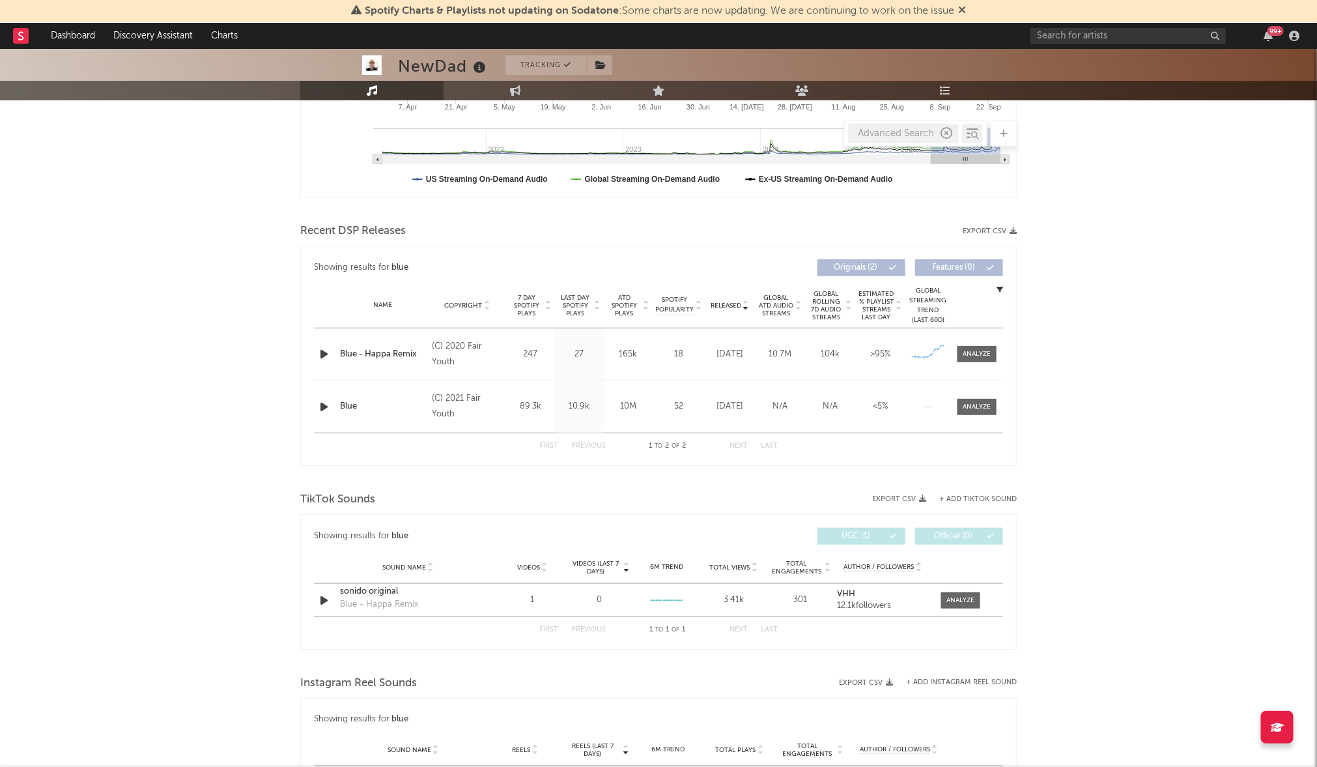
click at [968, 496] on button "+ Add TikTok Sound" at bounding box center [978, 499] width 78 height 7
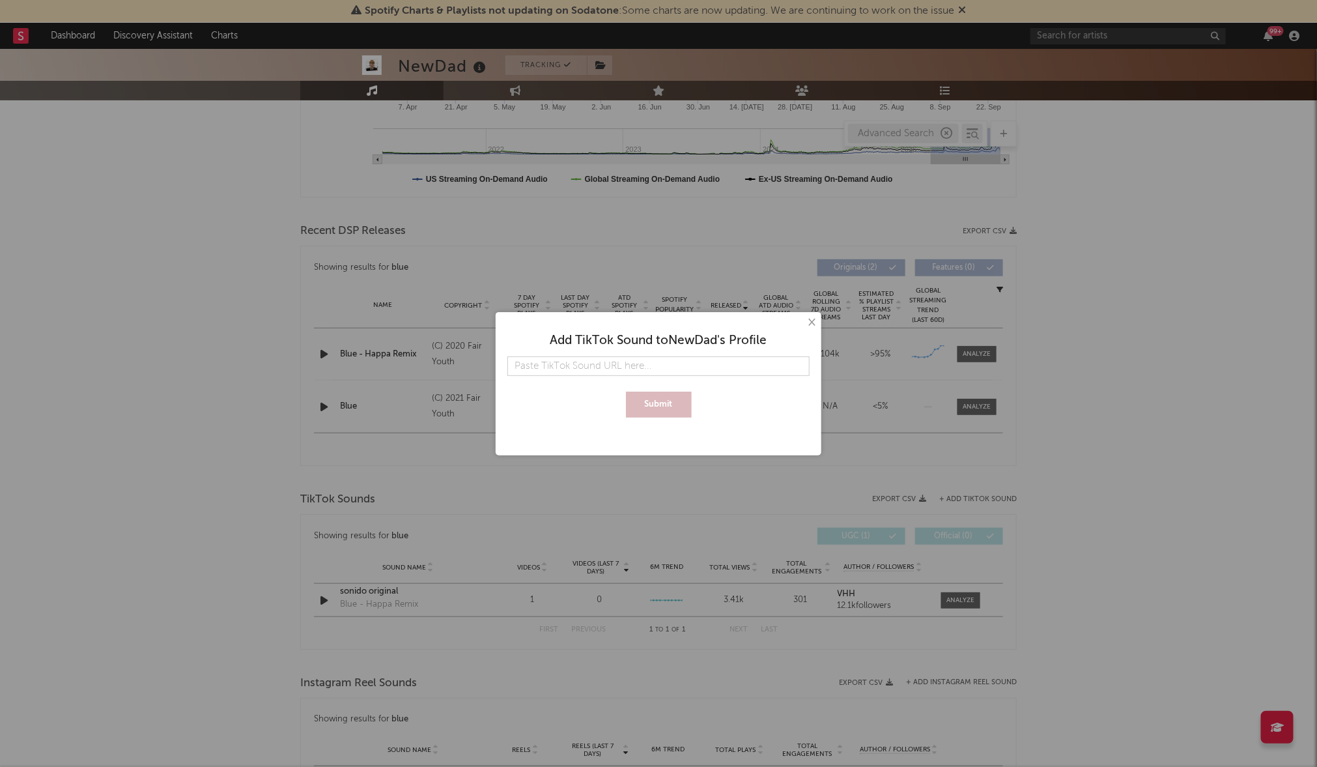
click at [691, 370] on input "text" at bounding box center [658, 366] width 302 height 20
click at [690, 369] on input "text" at bounding box center [658, 366] width 302 height 20
type input "[URL][DOMAIN_NAME]"
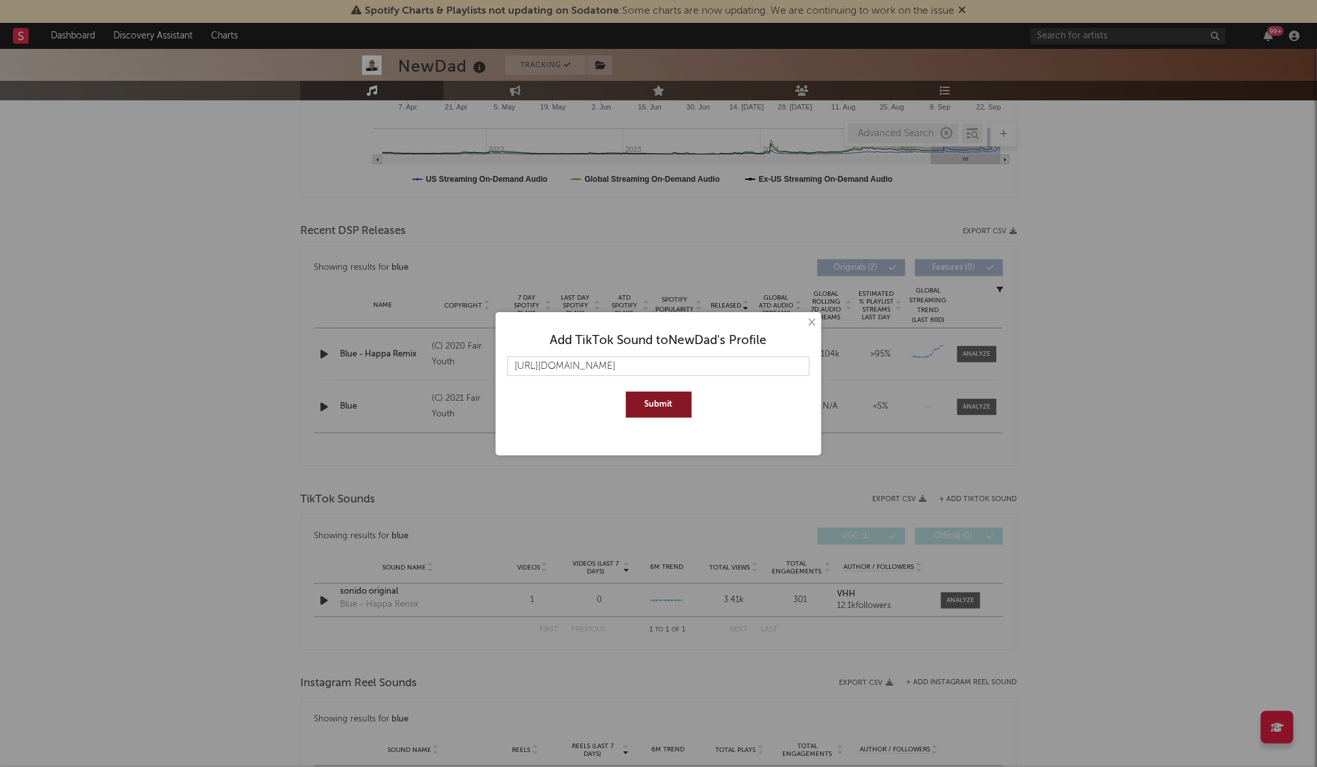
click at [672, 407] on button "Submit" at bounding box center [659, 404] width 66 height 26
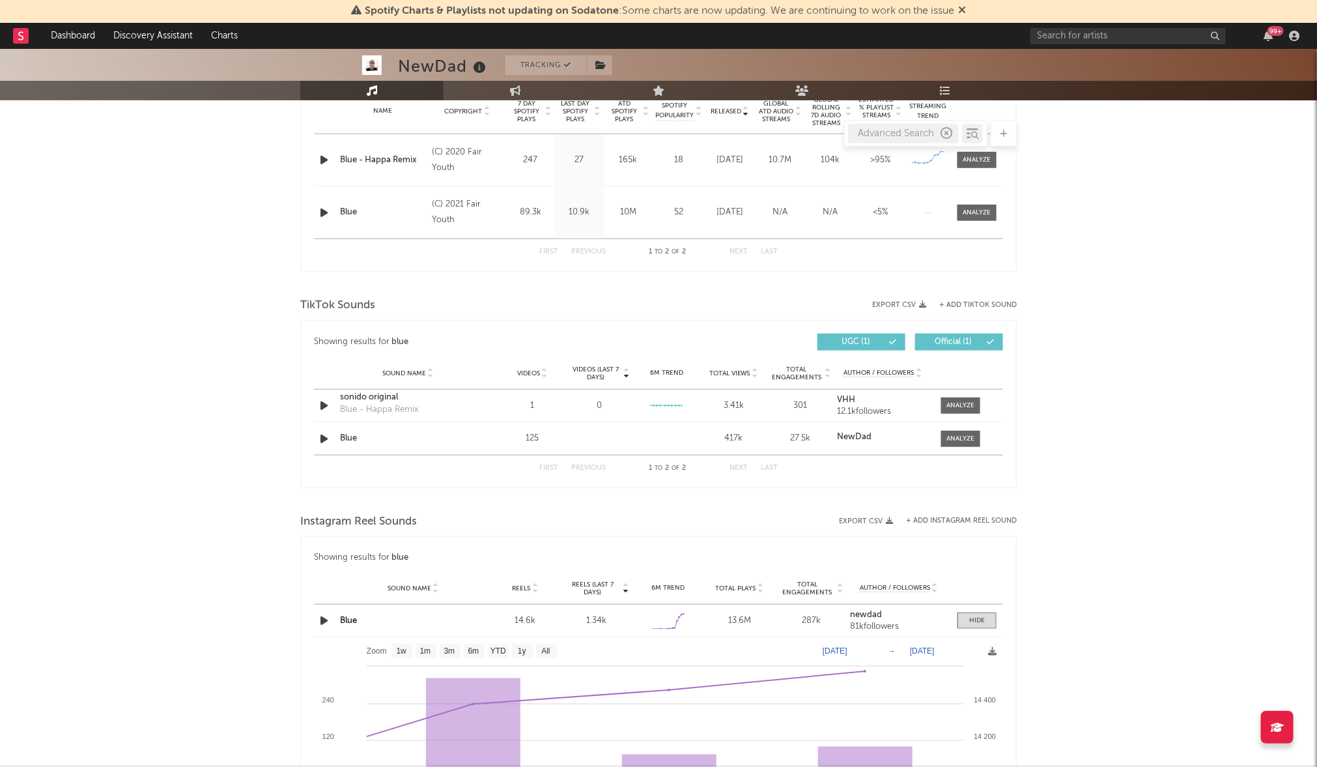
scroll to position [542, 0]
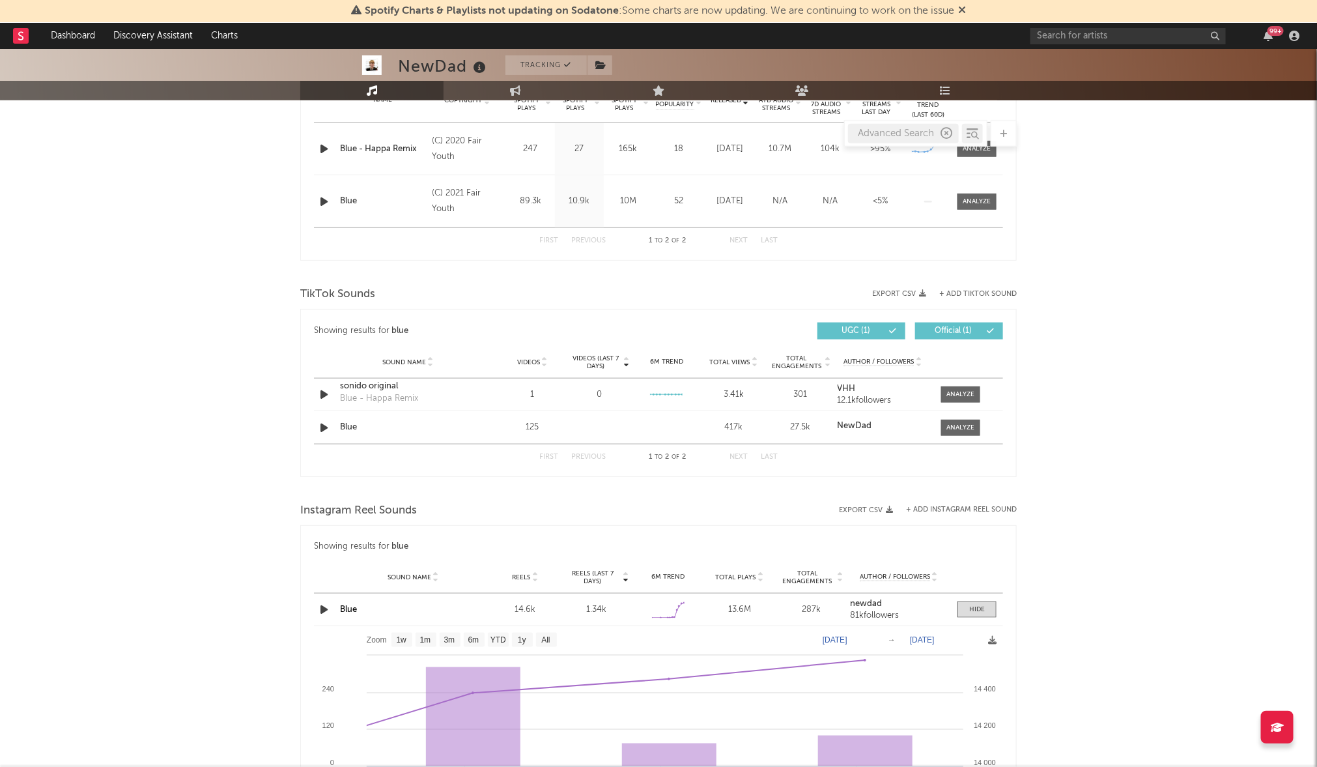
click at [546, 357] on icon at bounding box center [544, 359] width 7 height 5
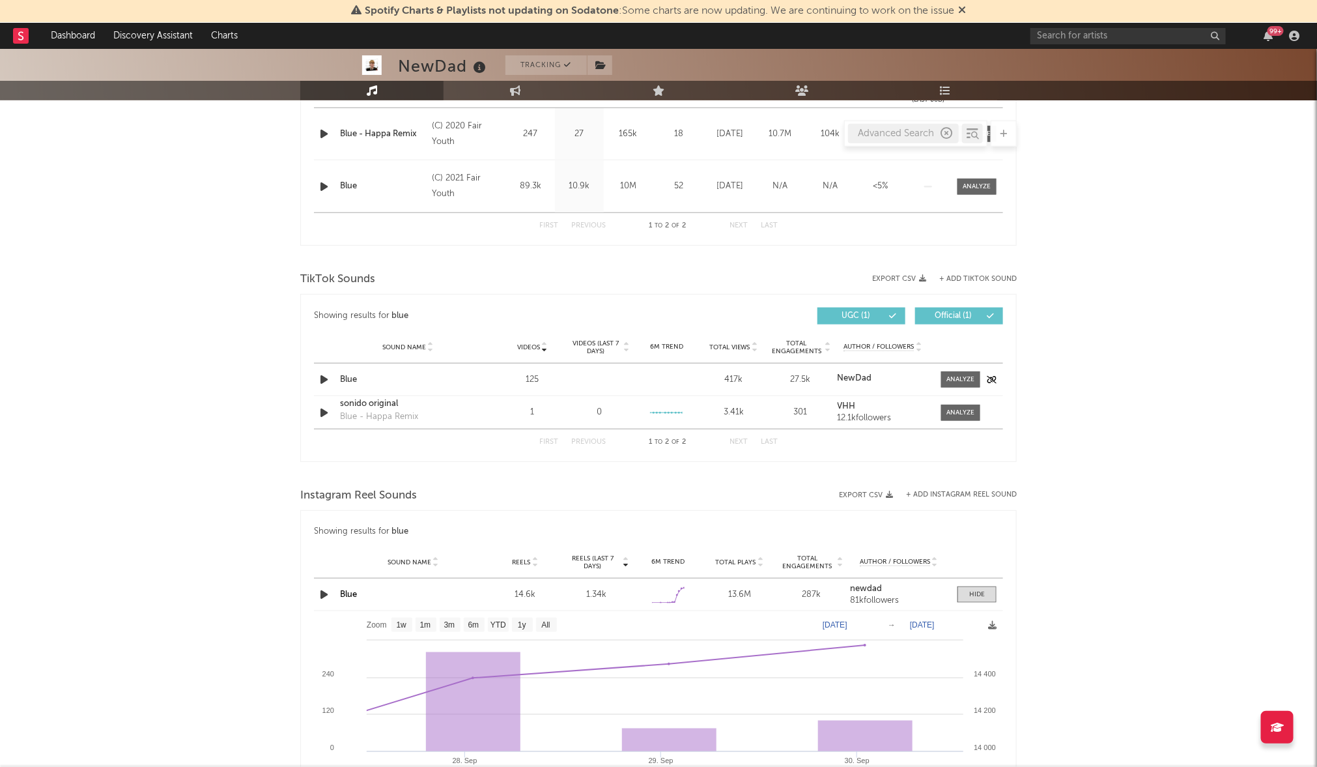
click at [362, 380] on div "Blue" at bounding box center [408, 379] width 136 height 13
click at [956, 378] on div at bounding box center [961, 380] width 28 height 10
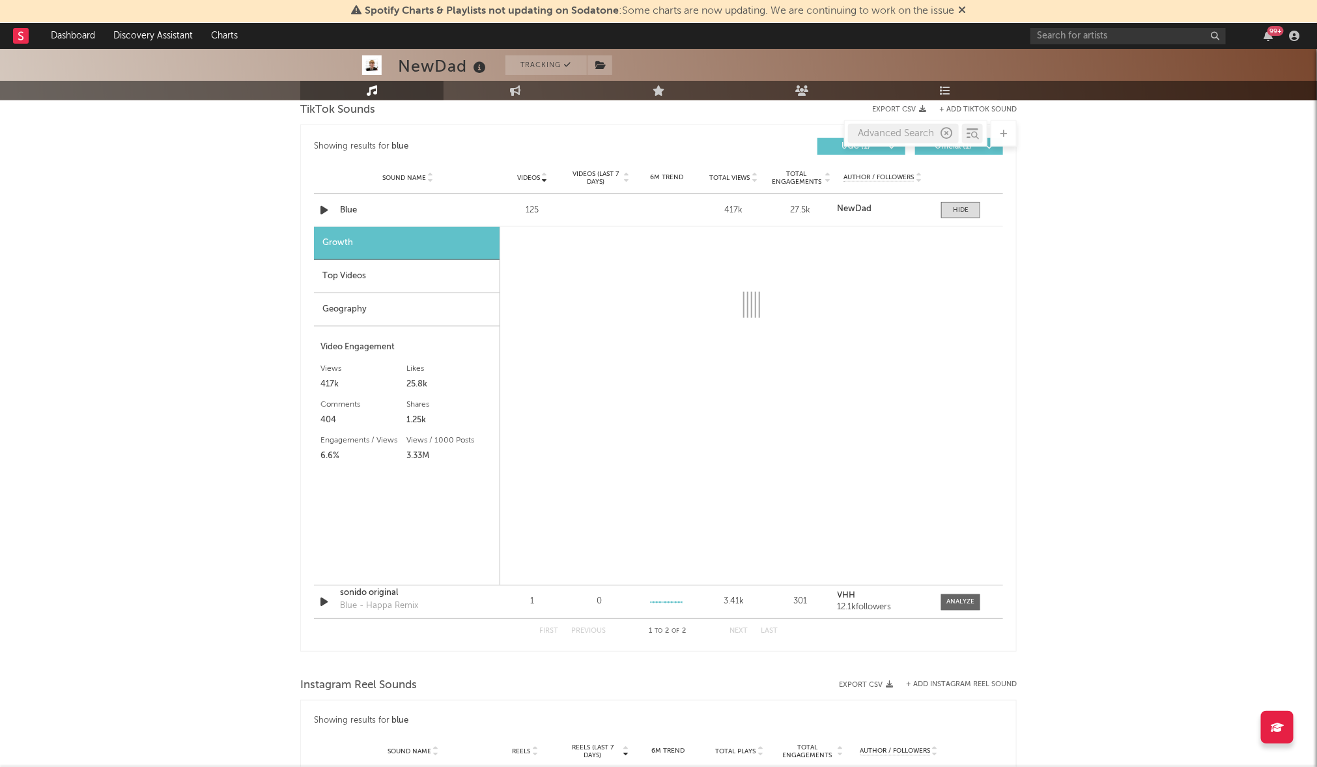
scroll to position [738, 0]
select select "6m"
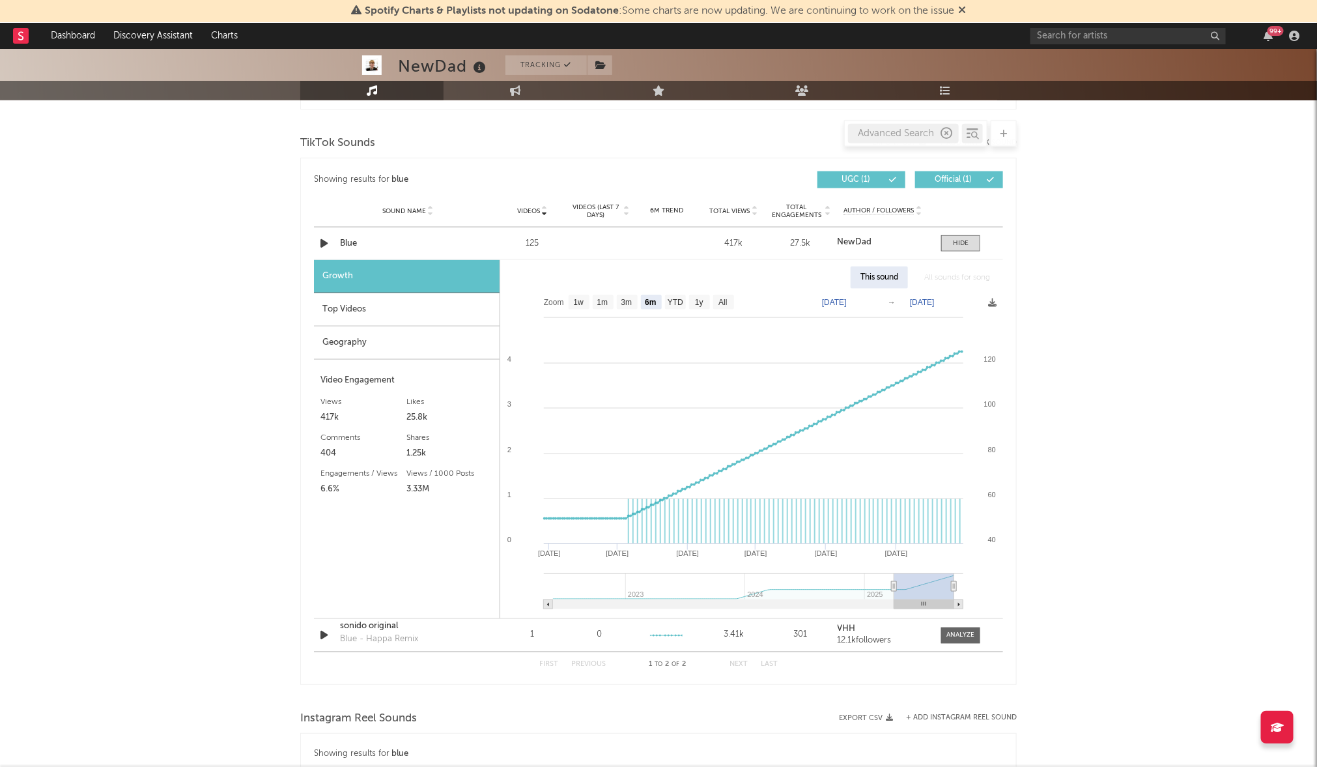
scroll to position [688, 0]
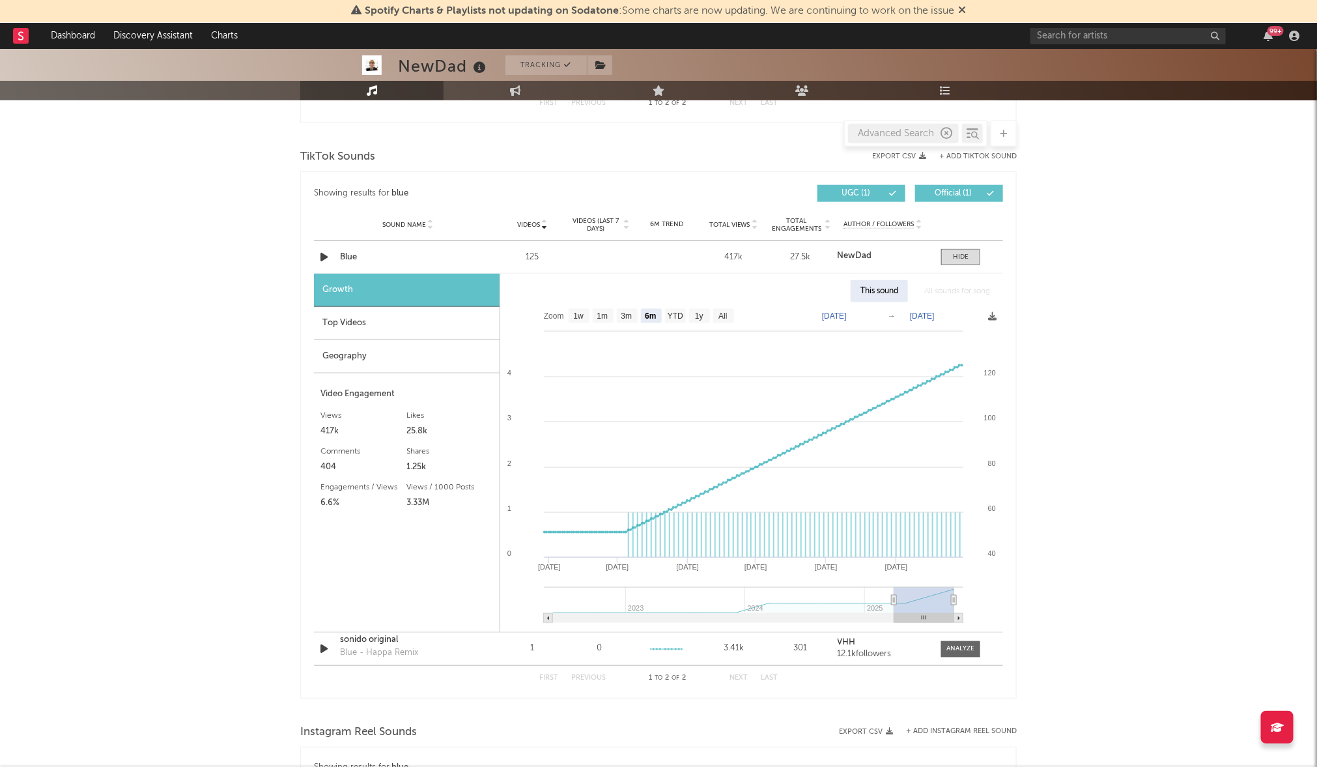
type input "[DATE]"
select select "6m"
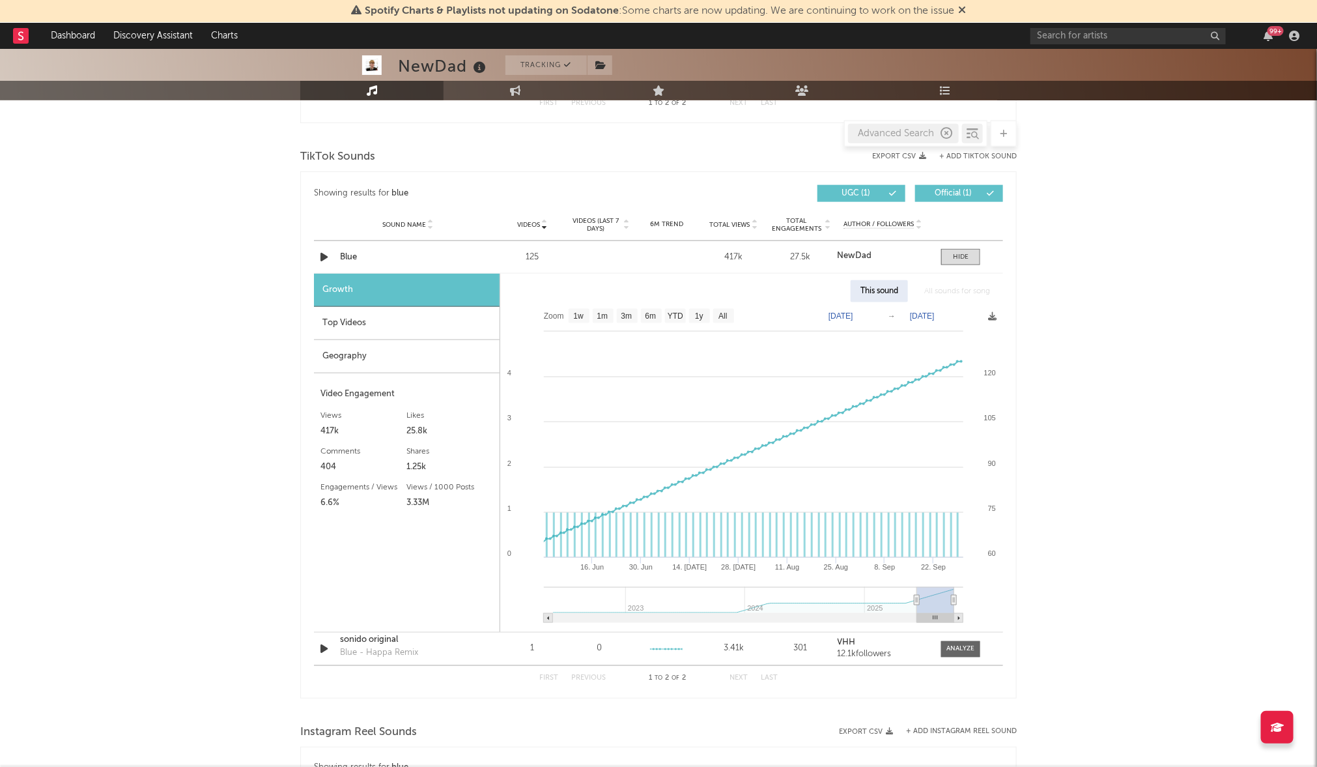
type input "[DATE]"
select select "3m"
type input "[DATE]"
select select "1m"
type input "[DATE]"
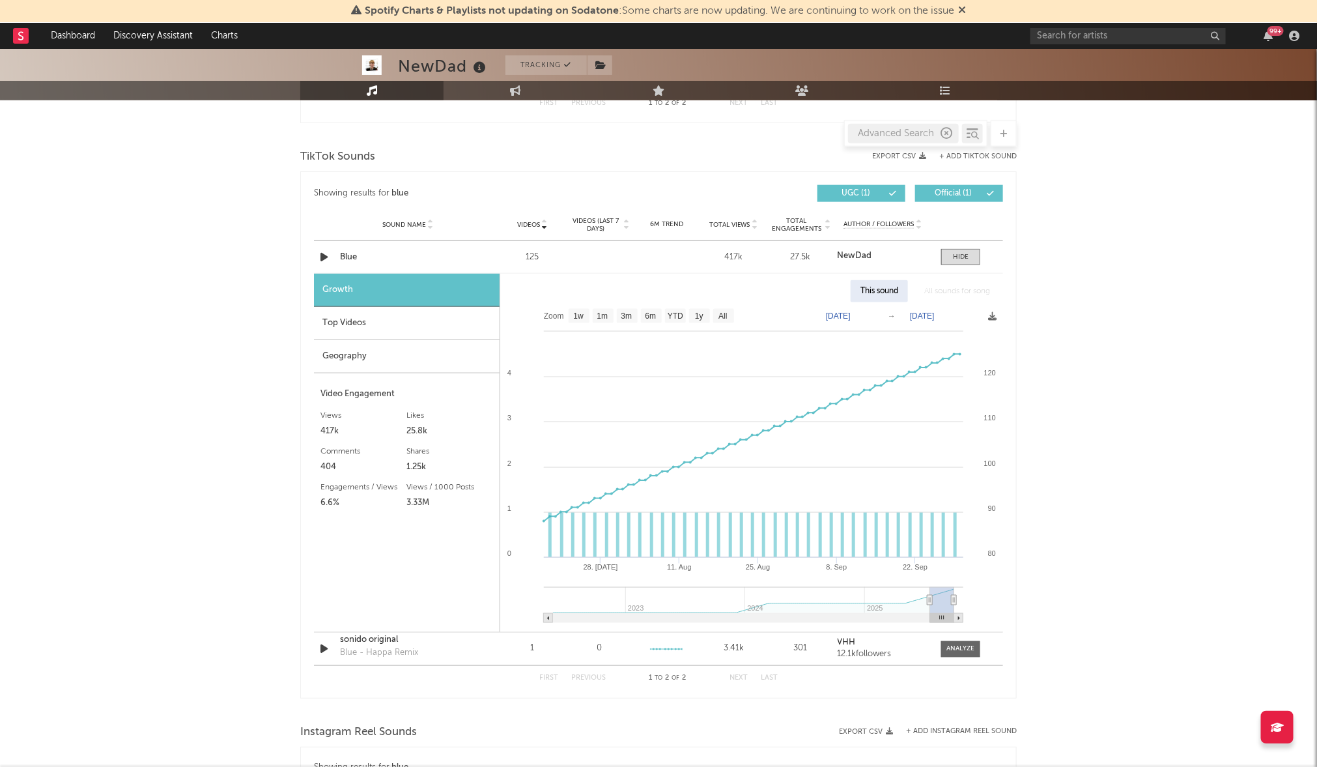
select select "3m"
type input "[DATE]"
select select "6m"
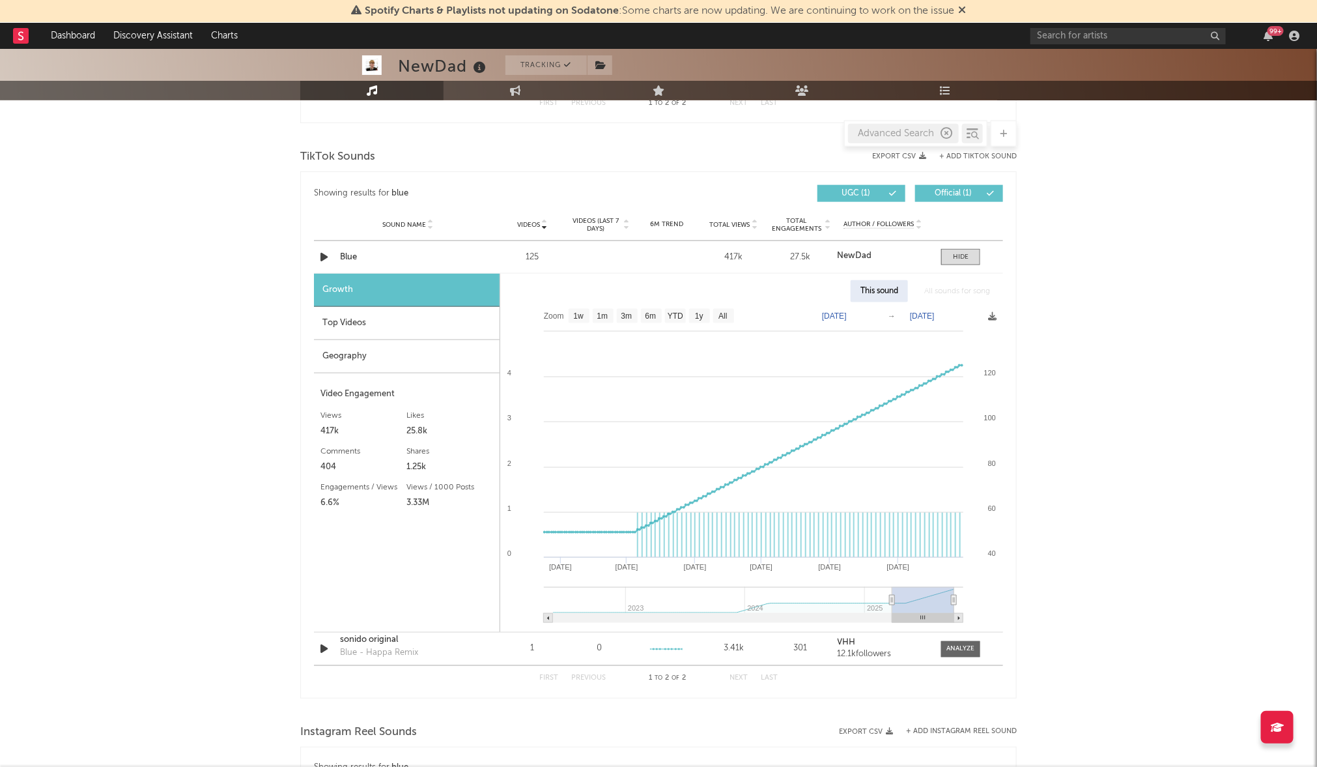
type input "[DATE]"
select select "6m"
type input "[DATE]"
drag, startPoint x: 892, startPoint y: 604, endPoint x: 901, endPoint y: 607, distance: 9.7
click at [901, 607] on g at bounding box center [754, 605] width 420 height 36
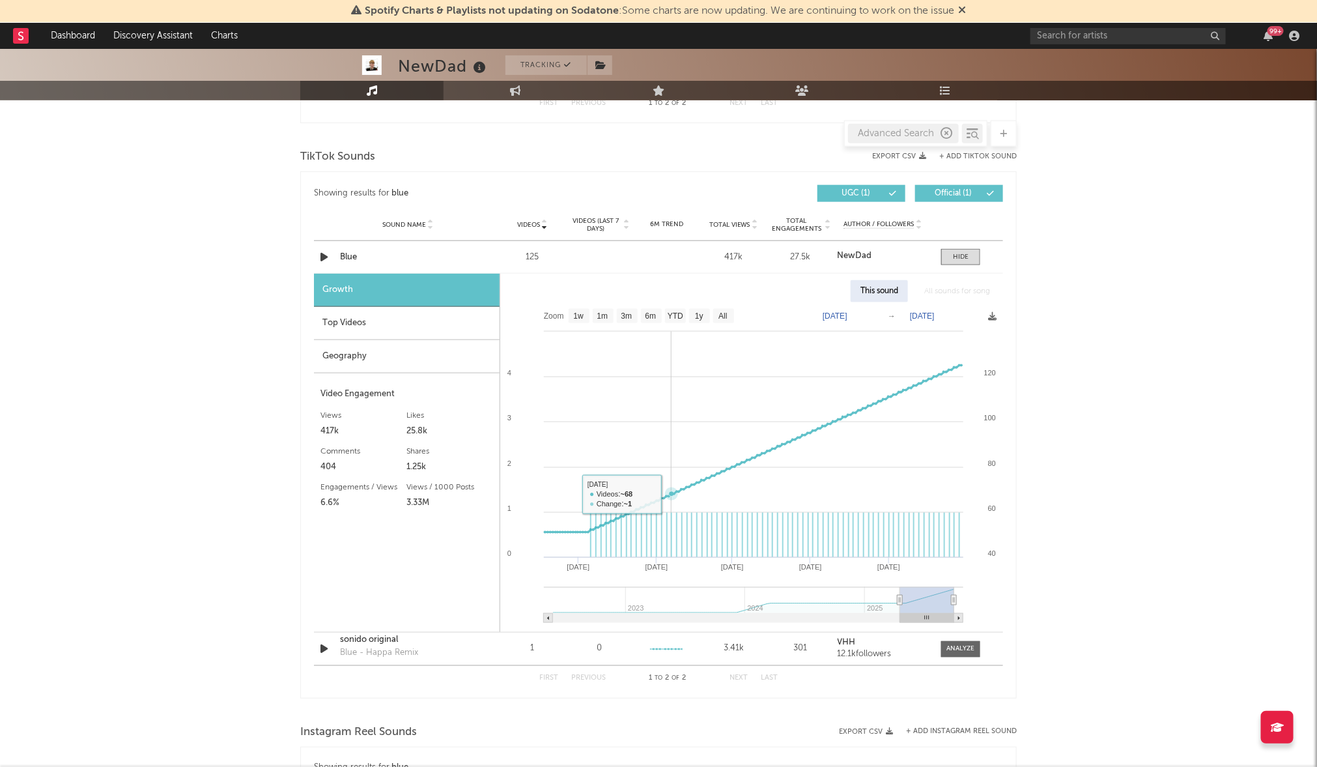
scroll to position [689, 0]
click at [899, 599] on icon at bounding box center [900, 600] width 5 height 10
select select "6m"
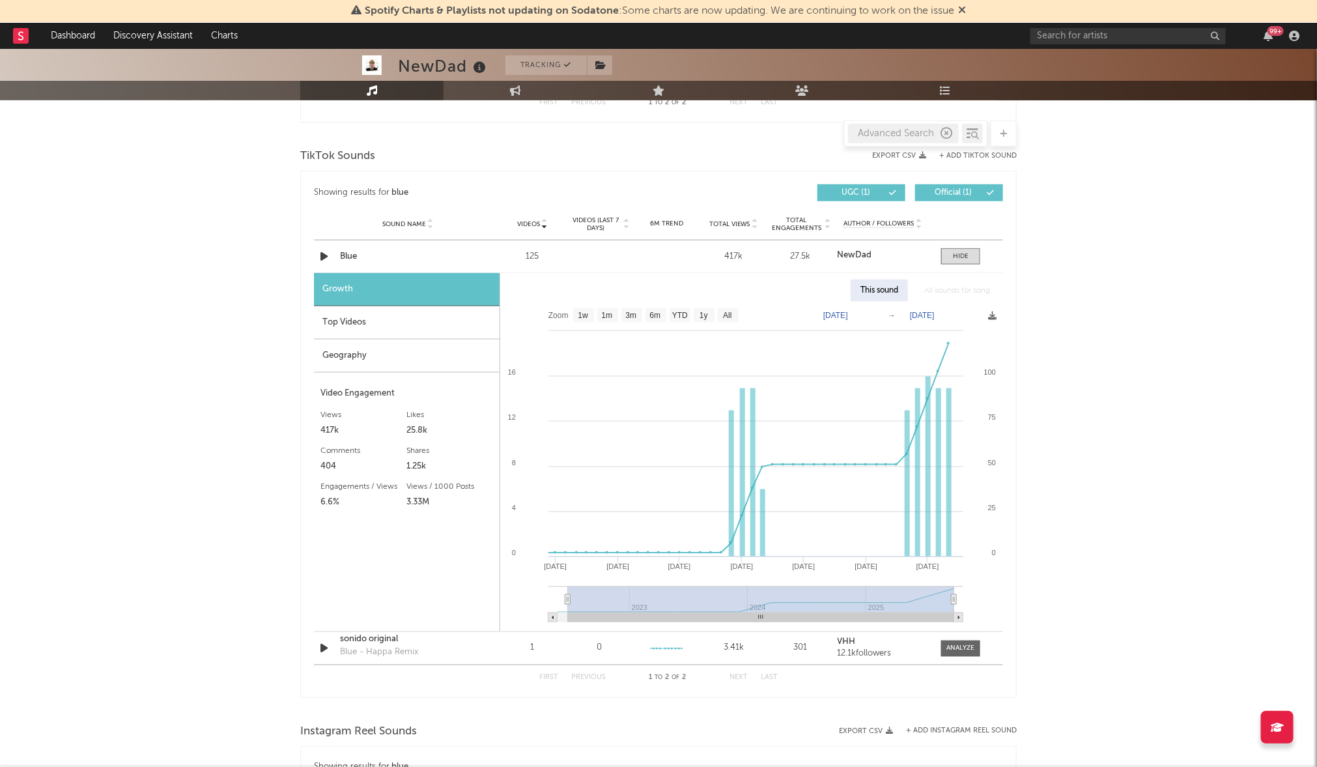
type input "[DATE]"
select select "All"
type input "[DATE]"
drag, startPoint x: 899, startPoint y: 599, endPoint x: 554, endPoint y: 594, distance: 344.6
click at [505, 593] on icon "Created with Highcharts 10.3.3 Jan '[DATE] [DATE] '[DATE] [DATE] '[DATE] [DATE]…" at bounding box center [751, 467] width 502 height 330
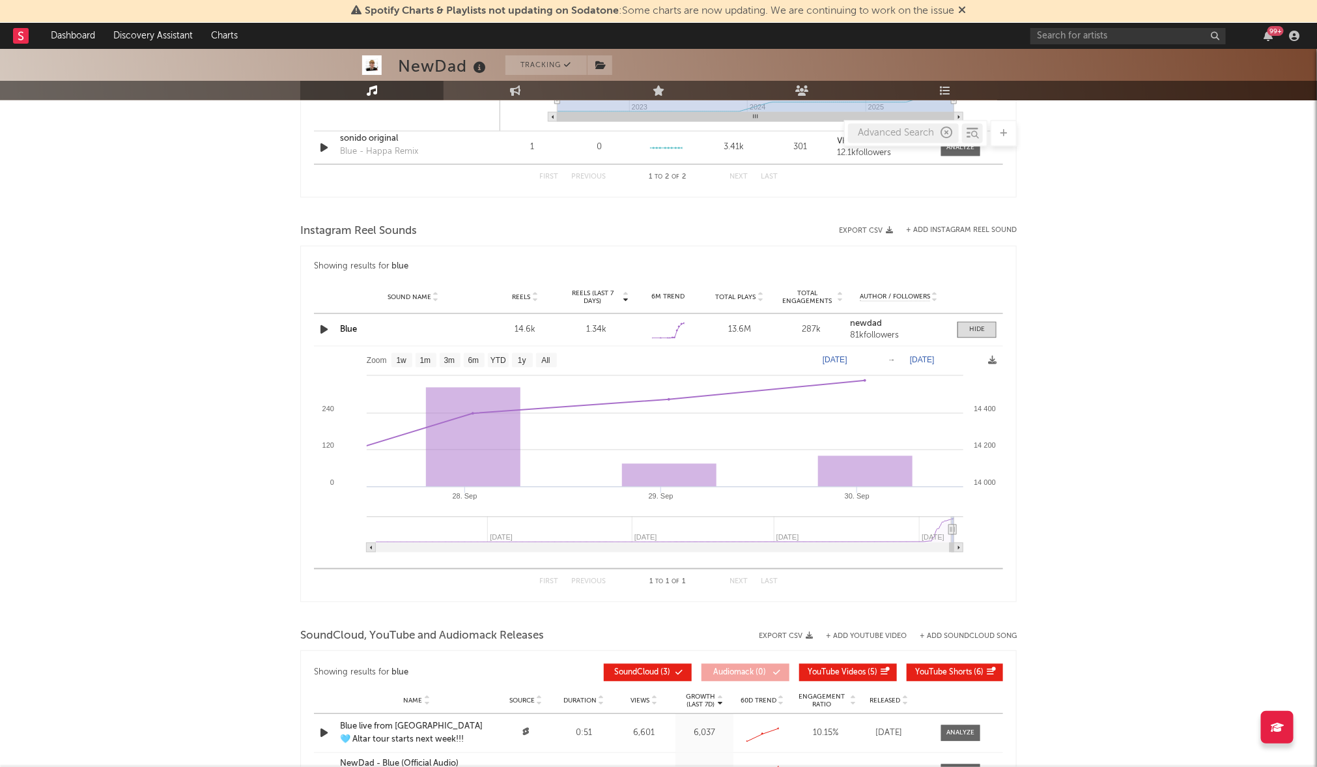
scroll to position [1171, 0]
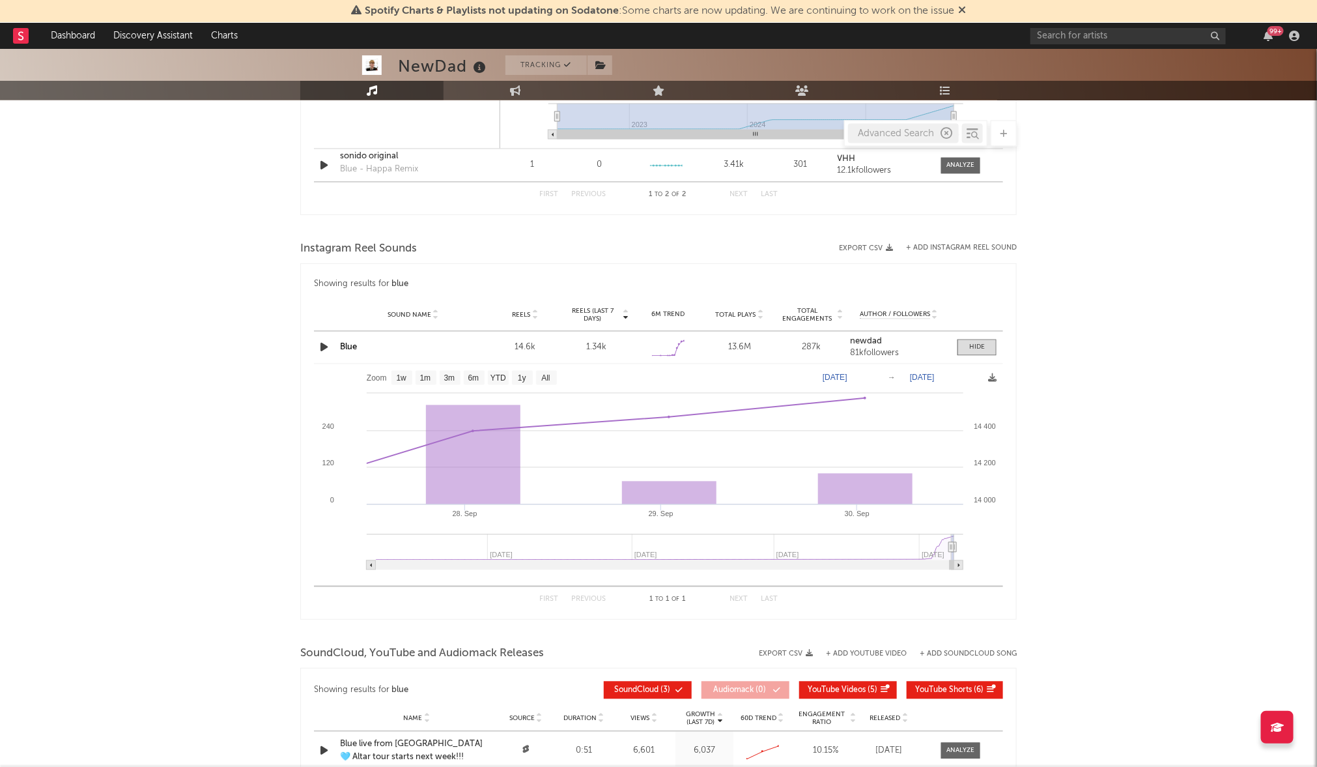
click at [570, 349] on div "1.34k" at bounding box center [596, 347] width 65 height 13
click at [370, 349] on div "Blue" at bounding box center [413, 347] width 146 height 13
click at [344, 344] on link "Blue" at bounding box center [348, 347] width 17 height 8
click at [402, 378] on text "1w" at bounding box center [402, 378] width 10 height 9
select select "1w"
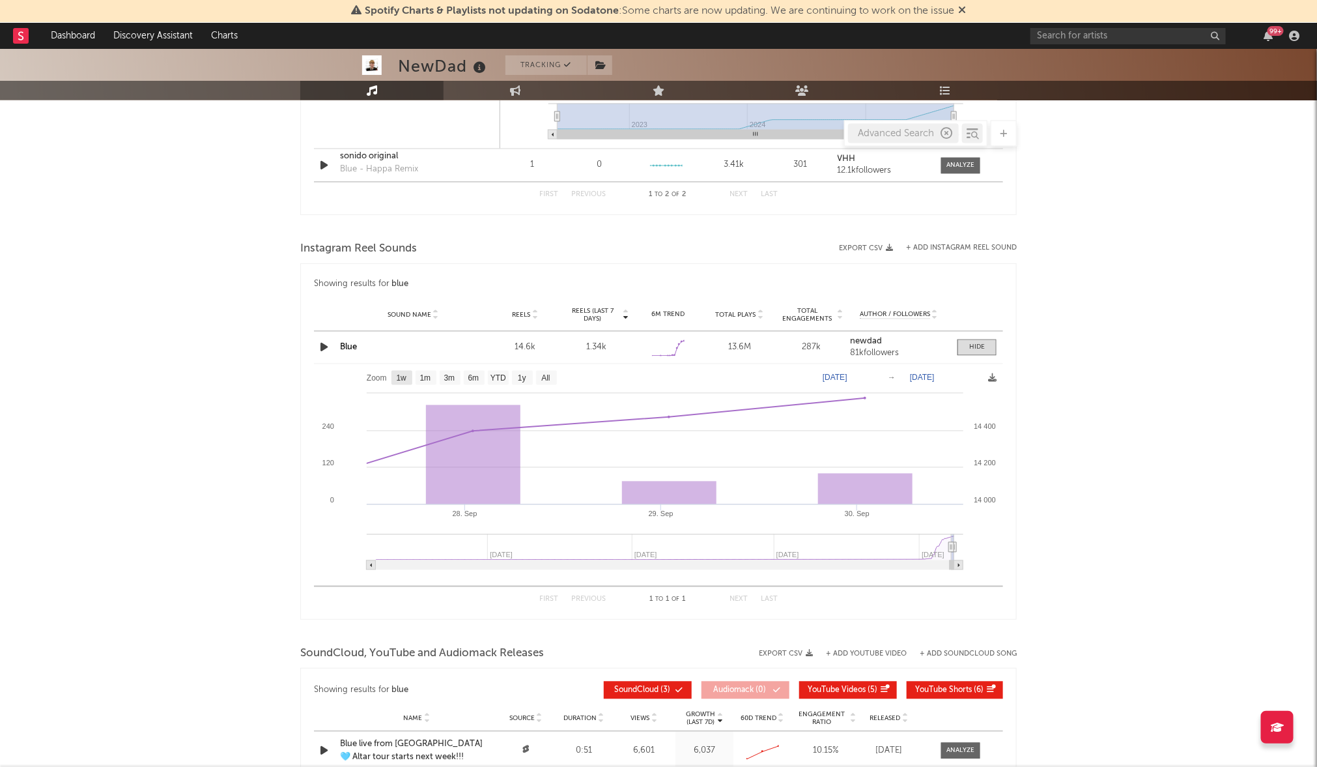
type input "[DATE]"
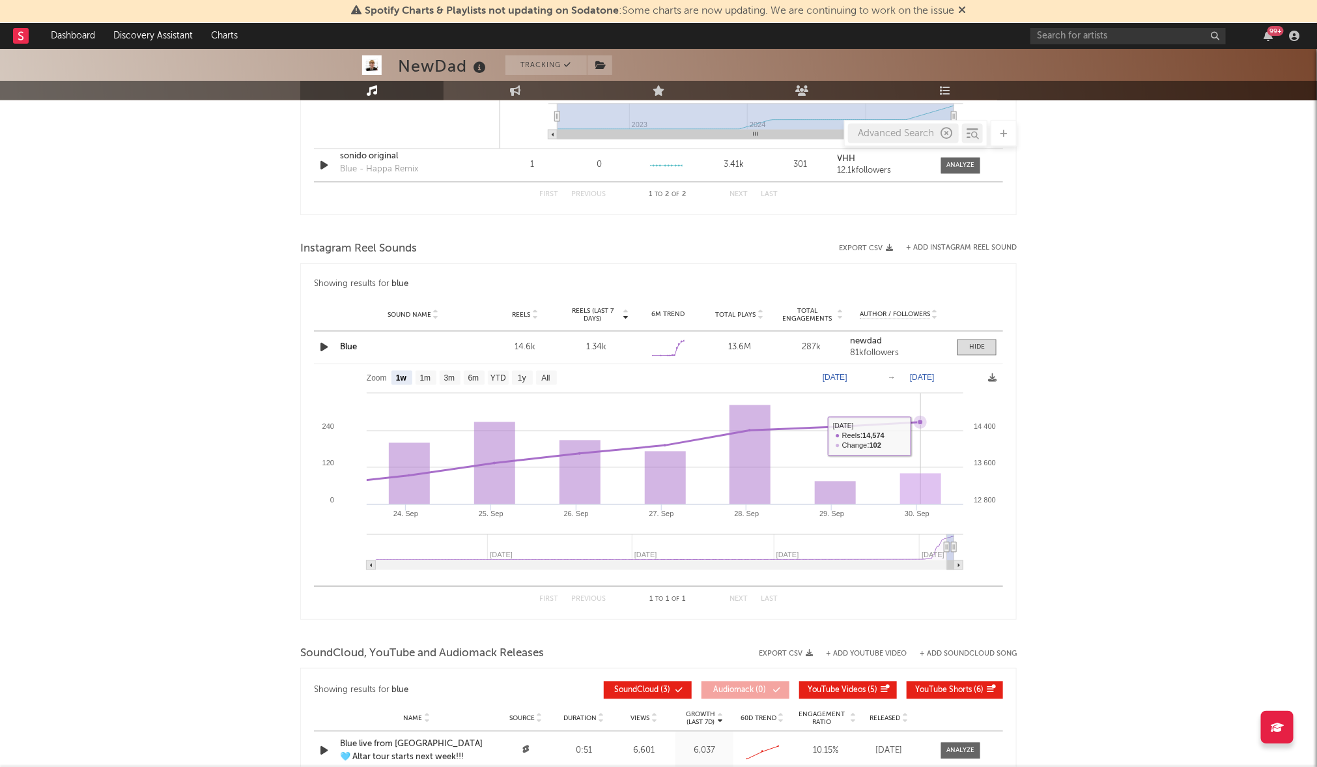
drag, startPoint x: 948, startPoint y: 437, endPoint x: 919, endPoint y: 436, distance: 28.7
click at [945, 437] on rect at bounding box center [658, 471] width 689 height 215
